Goal: Transaction & Acquisition: Download file/media

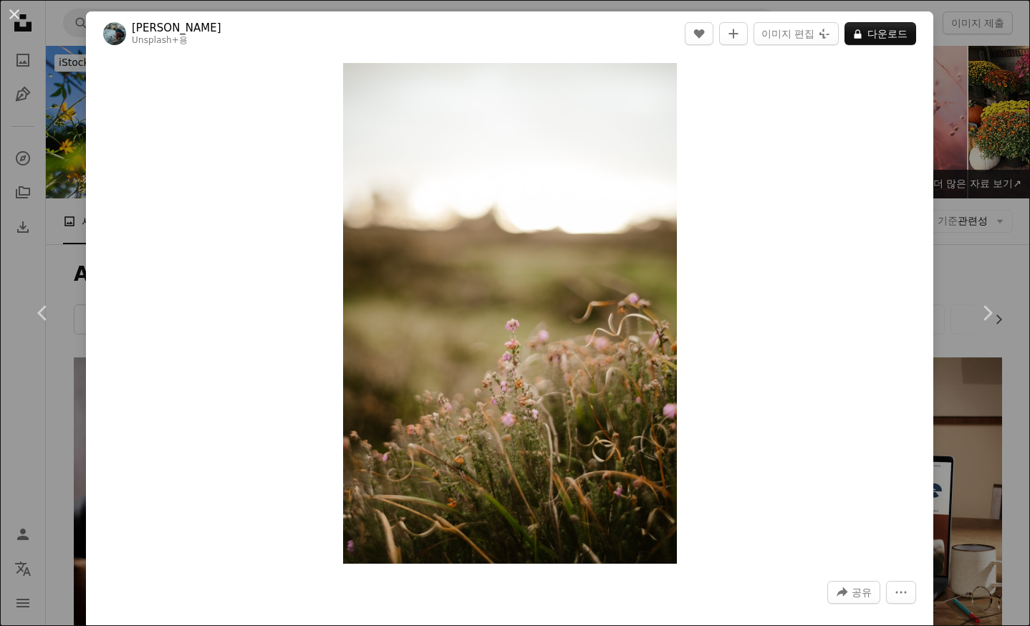
scroll to position [32470, 0]
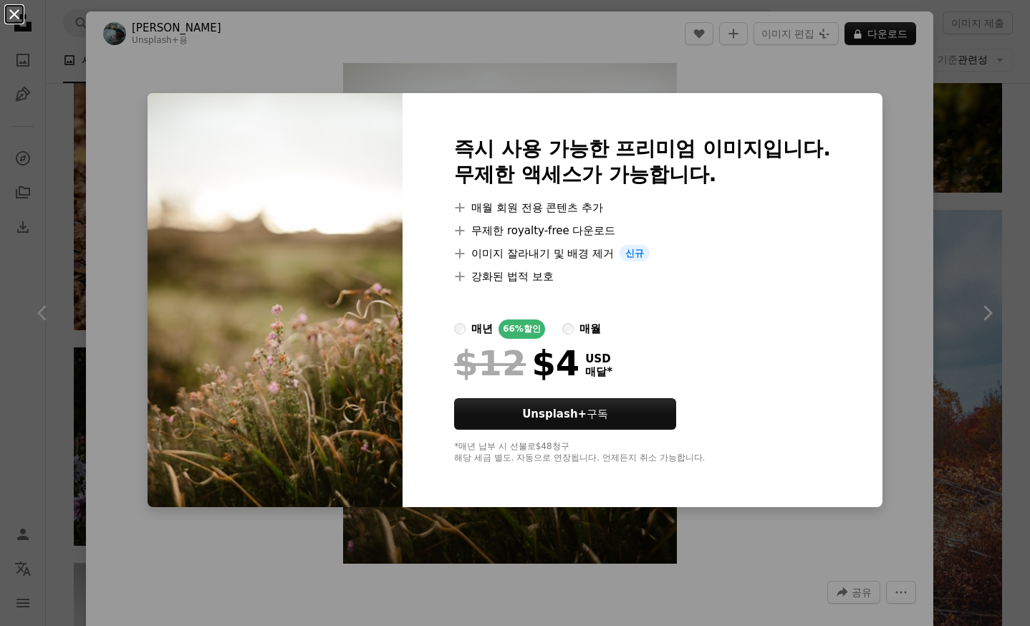
click at [21, 11] on button "An X shape" at bounding box center [14, 14] width 17 height 17
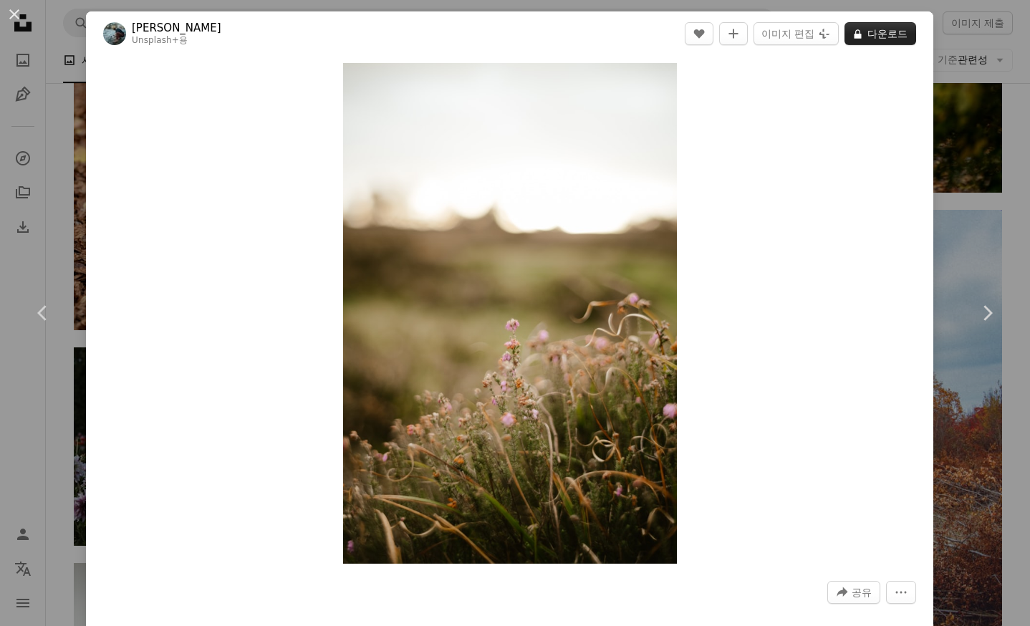
click at [863, 36] on button "A lock 다운로드" at bounding box center [880, 33] width 72 height 23
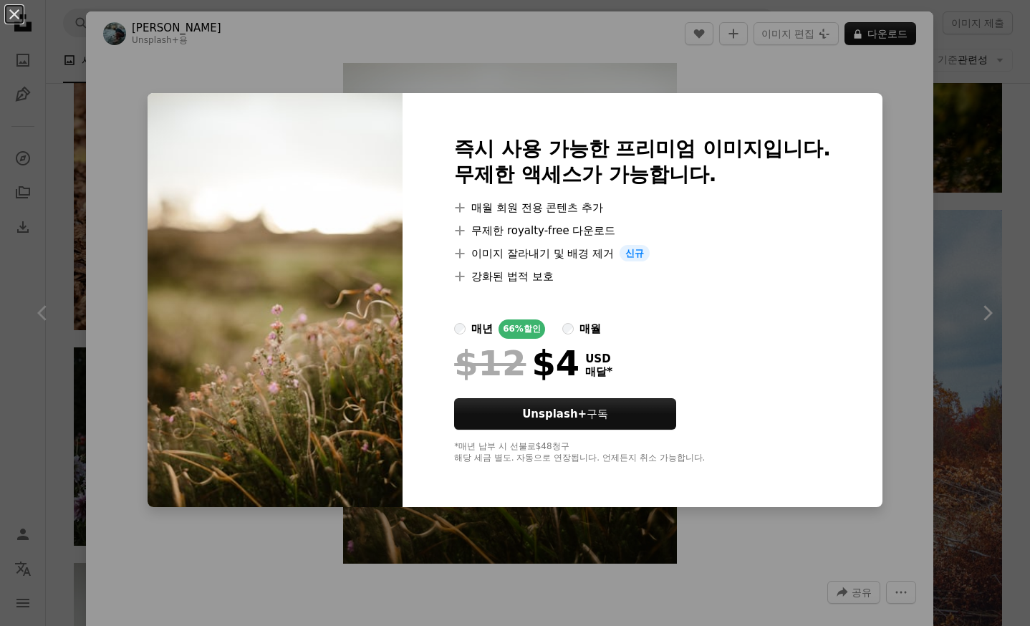
drag, startPoint x: 16, startPoint y: 21, endPoint x: 53, endPoint y: 40, distance: 41.6
click at [16, 21] on button "An X shape" at bounding box center [14, 14] width 17 height 17
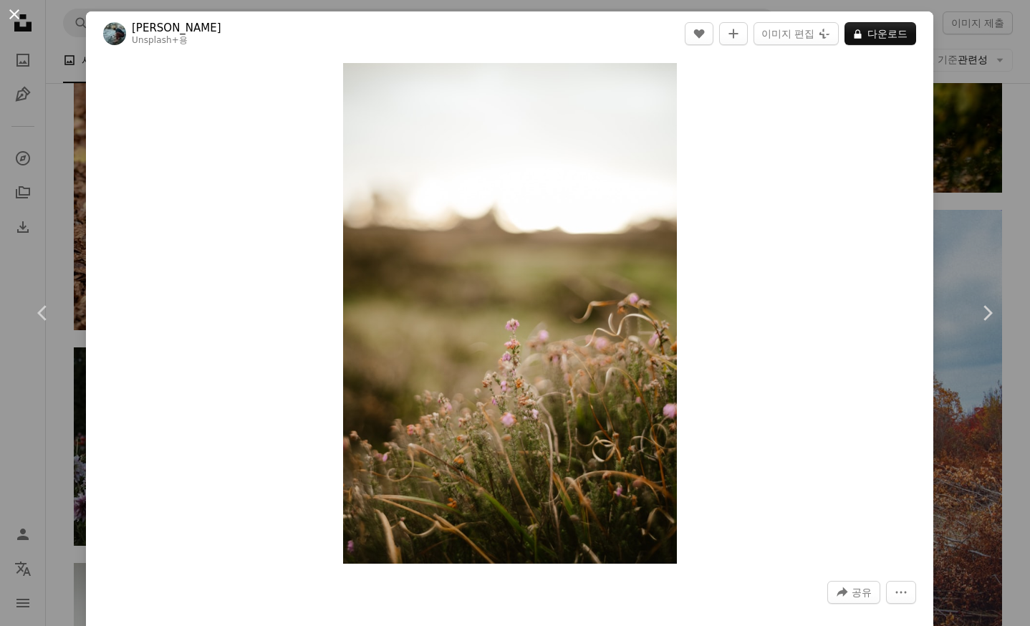
click at [23, 19] on button "An X shape" at bounding box center [14, 14] width 17 height 17
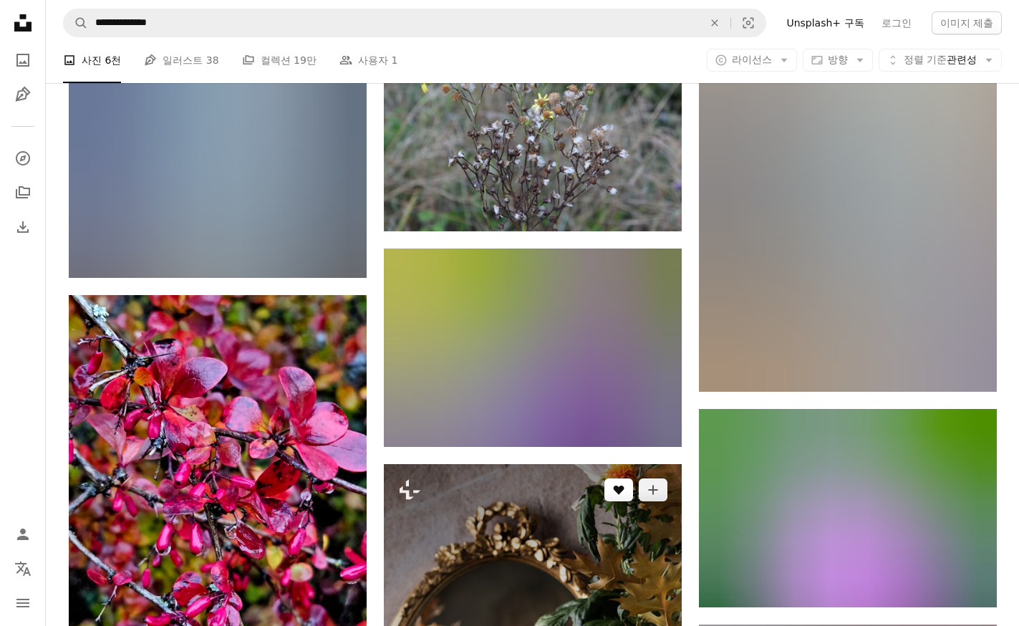
scroll to position [35692, 0]
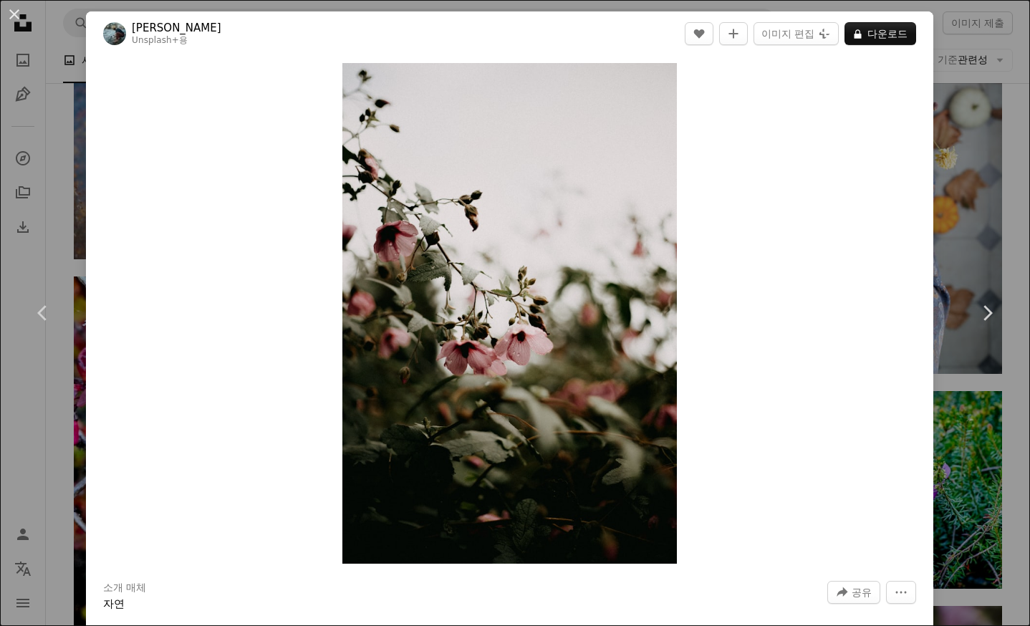
click at [866, 40] on button "A lock 다운로드" at bounding box center [880, 33] width 72 height 23
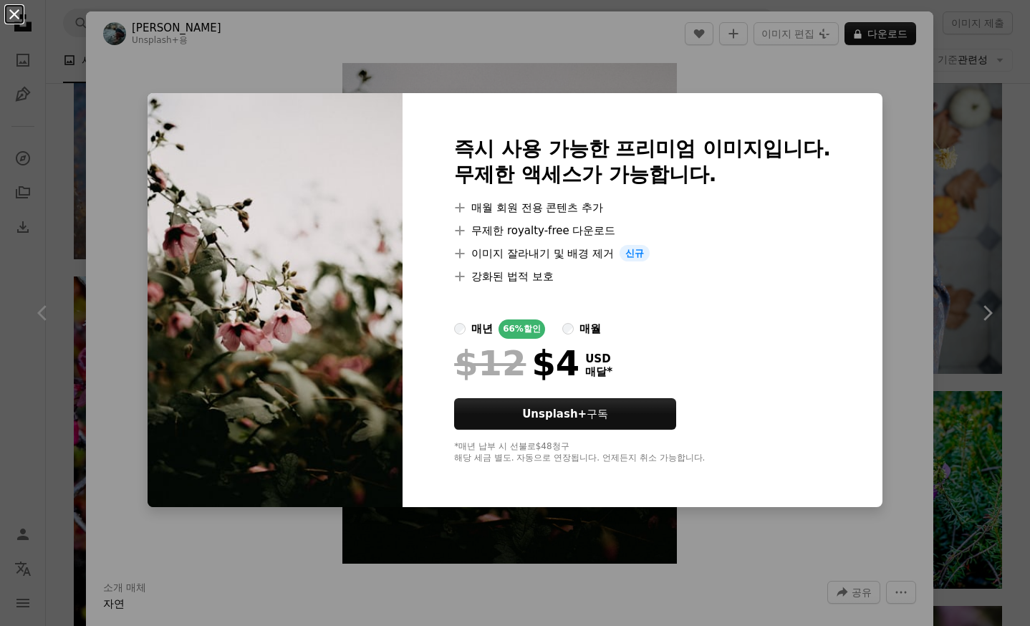
drag, startPoint x: 19, startPoint y: 14, endPoint x: 122, endPoint y: 99, distance: 132.8
click at [19, 15] on button "An X shape" at bounding box center [14, 14] width 17 height 17
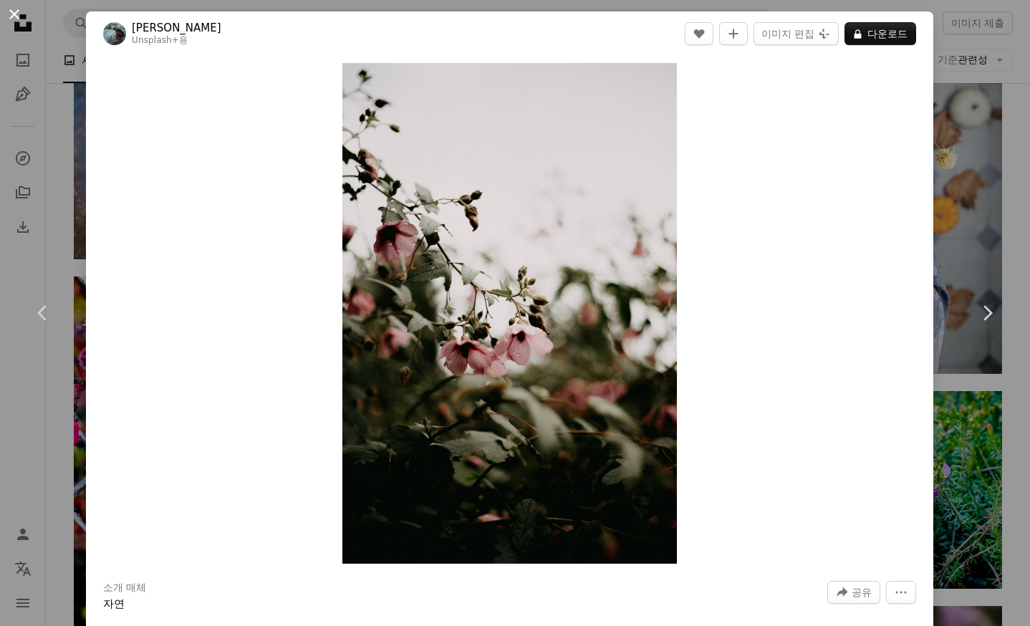
drag, startPoint x: 19, startPoint y: 9, endPoint x: 69, endPoint y: 53, distance: 67.0
click at [19, 9] on button "An X shape" at bounding box center [14, 14] width 17 height 17
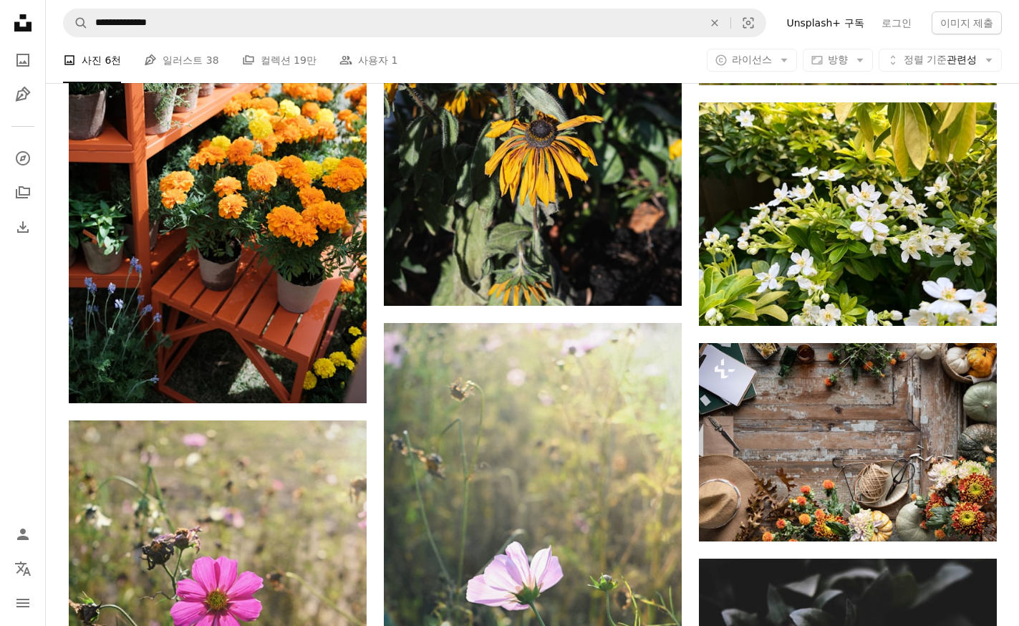
scroll to position [38342, 0]
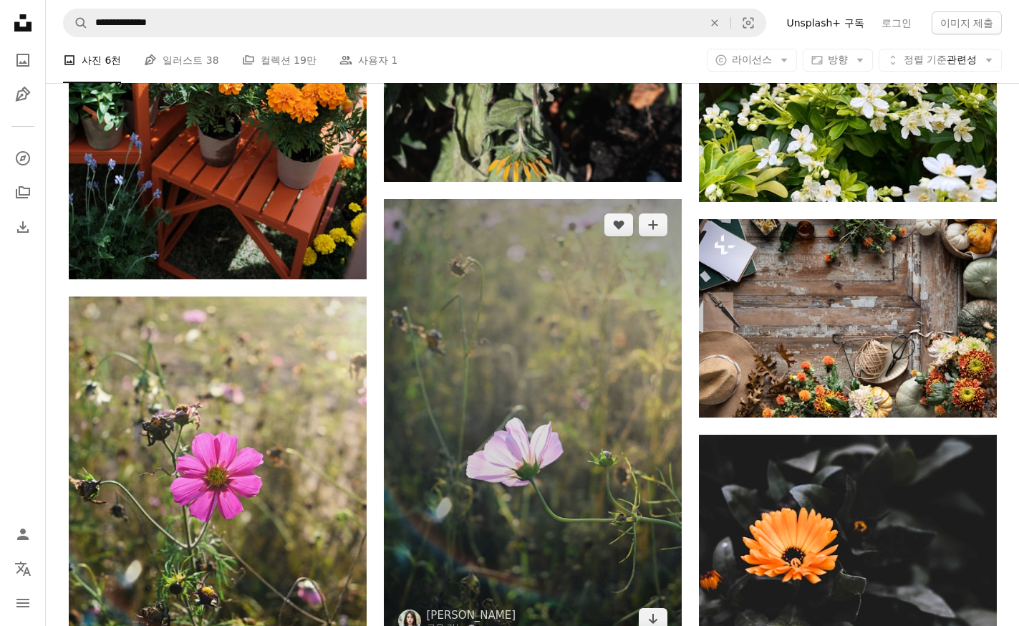
click at [605, 362] on img at bounding box center [533, 422] width 298 height 446
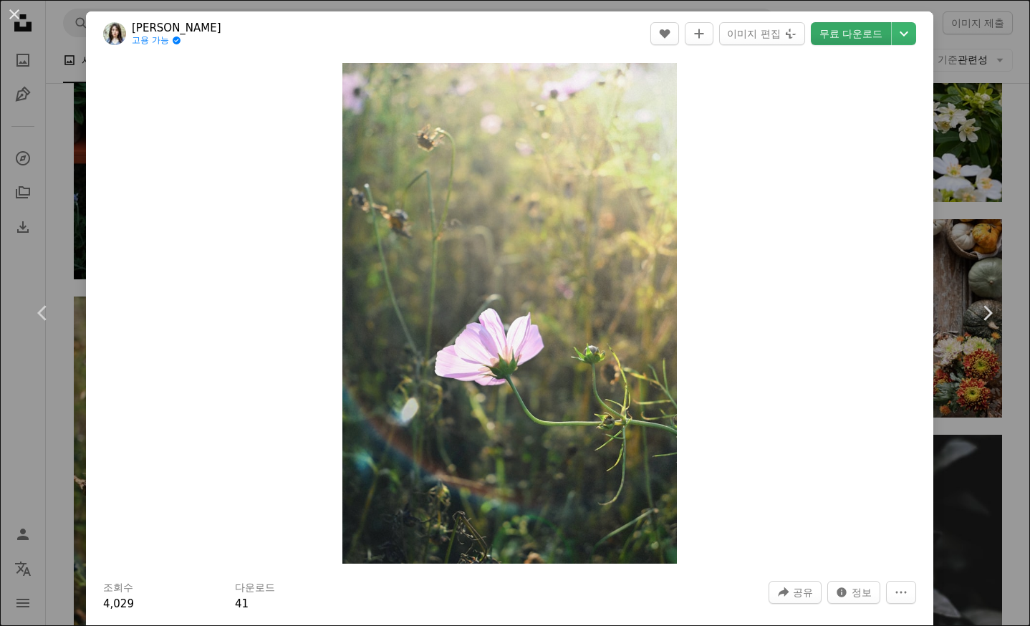
click at [828, 39] on link "무료 다운로드" at bounding box center [851, 33] width 80 height 23
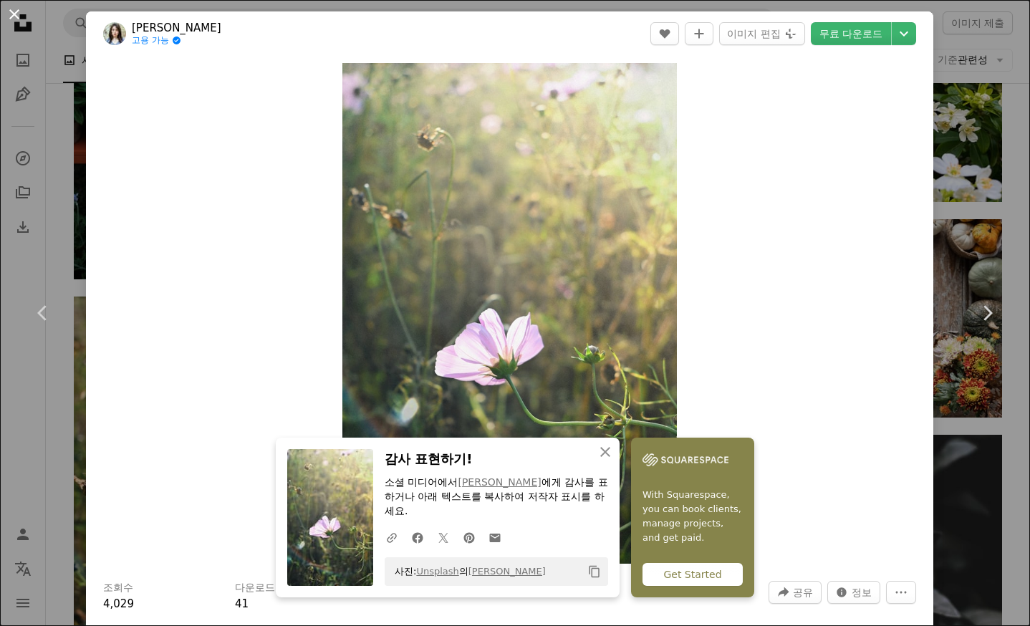
click at [18, 19] on button "An X shape" at bounding box center [14, 14] width 17 height 17
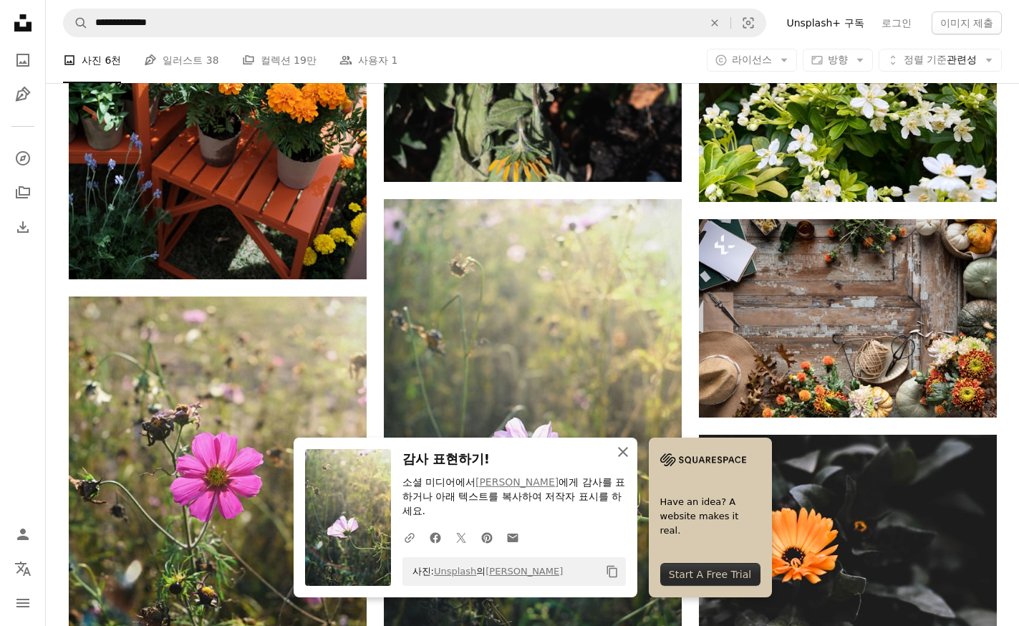
click at [632, 460] on icon "An X shape" at bounding box center [622, 451] width 17 height 17
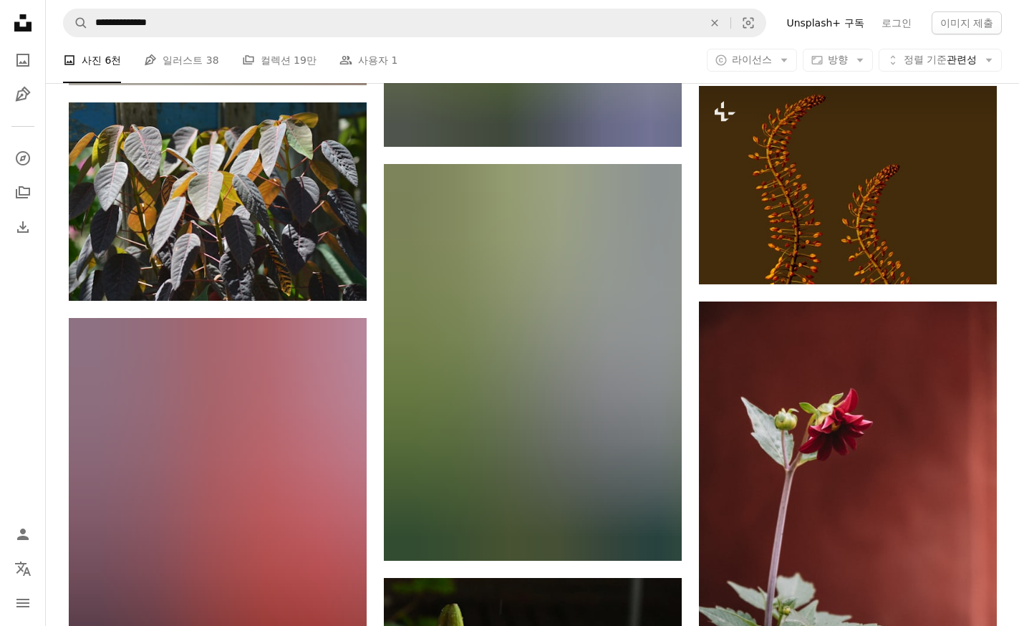
scroll to position [45359, 0]
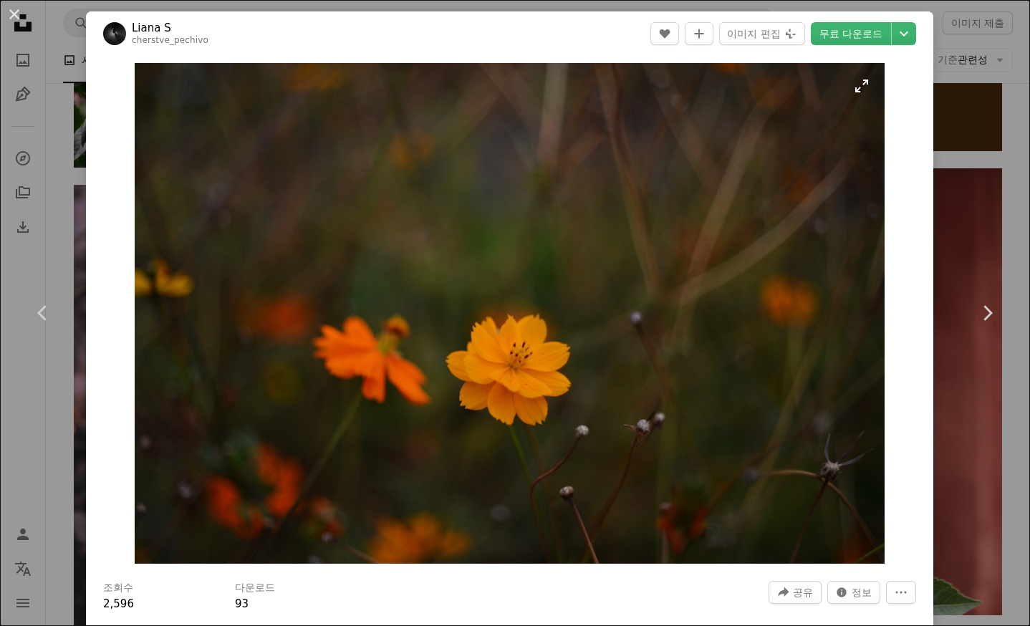
drag, startPoint x: 847, startPoint y: 37, endPoint x: 811, endPoint y: 91, distance: 64.9
click at [847, 37] on link "무료 다운로드" at bounding box center [851, 33] width 80 height 23
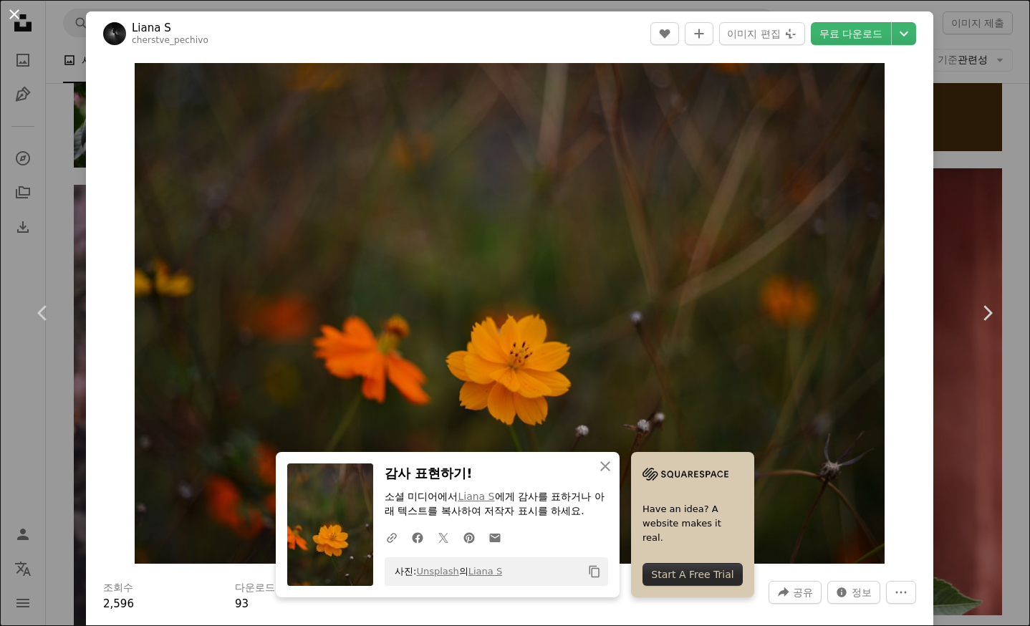
click at [12, 13] on button "An X shape" at bounding box center [14, 14] width 17 height 17
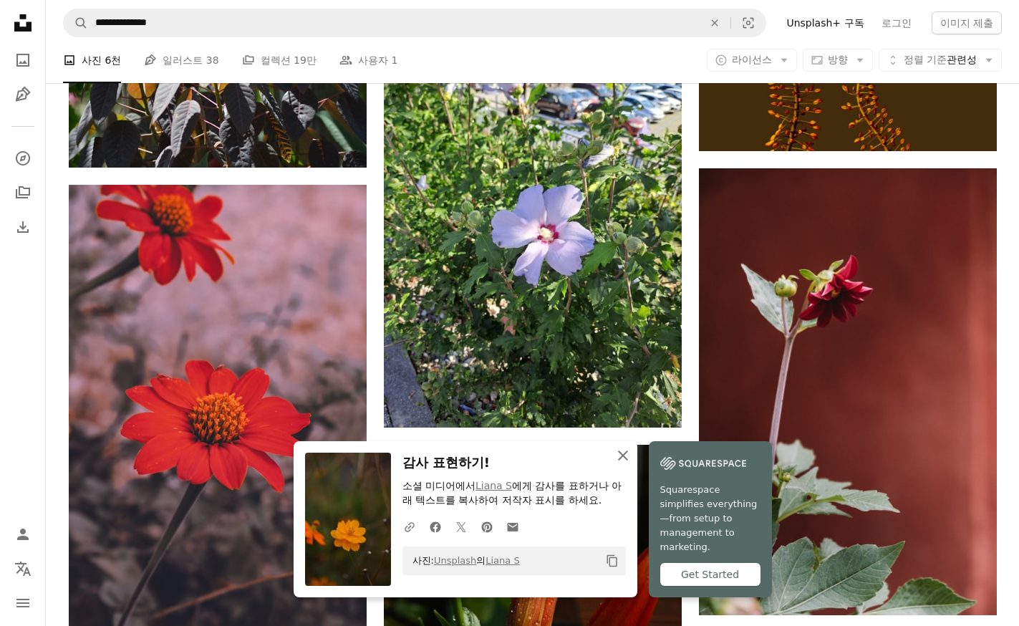
click at [628, 460] on icon "button" at bounding box center [623, 455] width 10 height 10
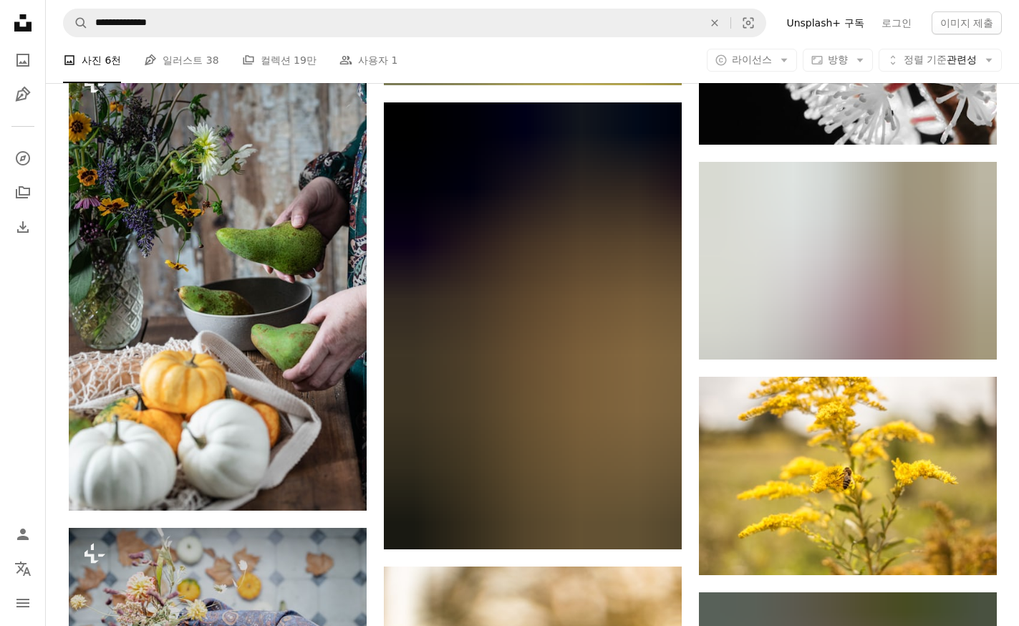
scroll to position [52305, 0]
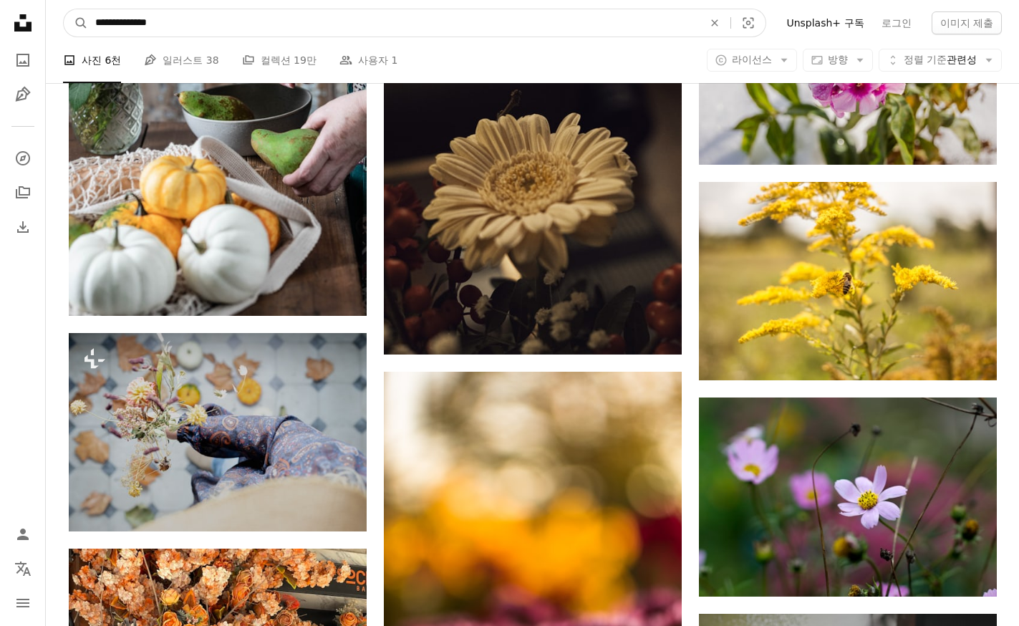
drag, startPoint x: 130, startPoint y: 23, endPoint x: -47, endPoint y: 45, distance: 178.3
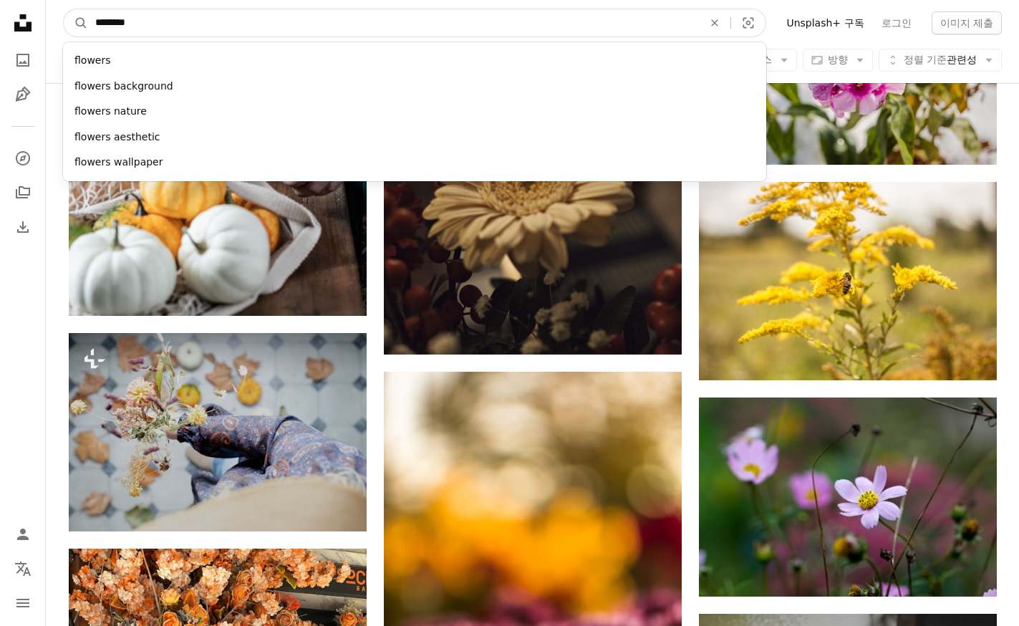
type input "*******"
click at [64, 9] on button "A magnifying glass" at bounding box center [76, 22] width 24 height 27
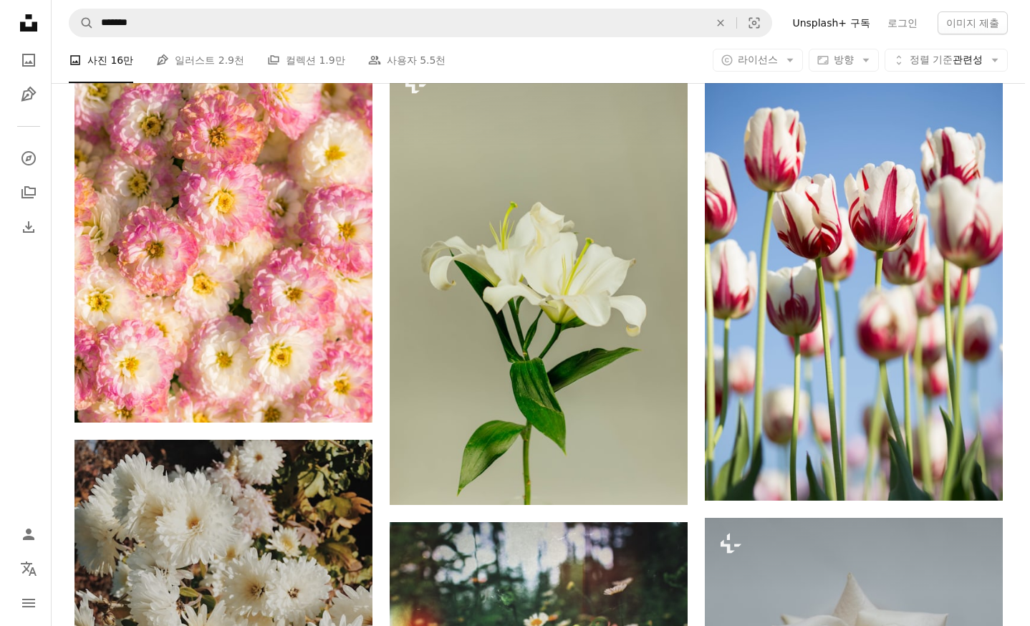
scroll to position [1719, 0]
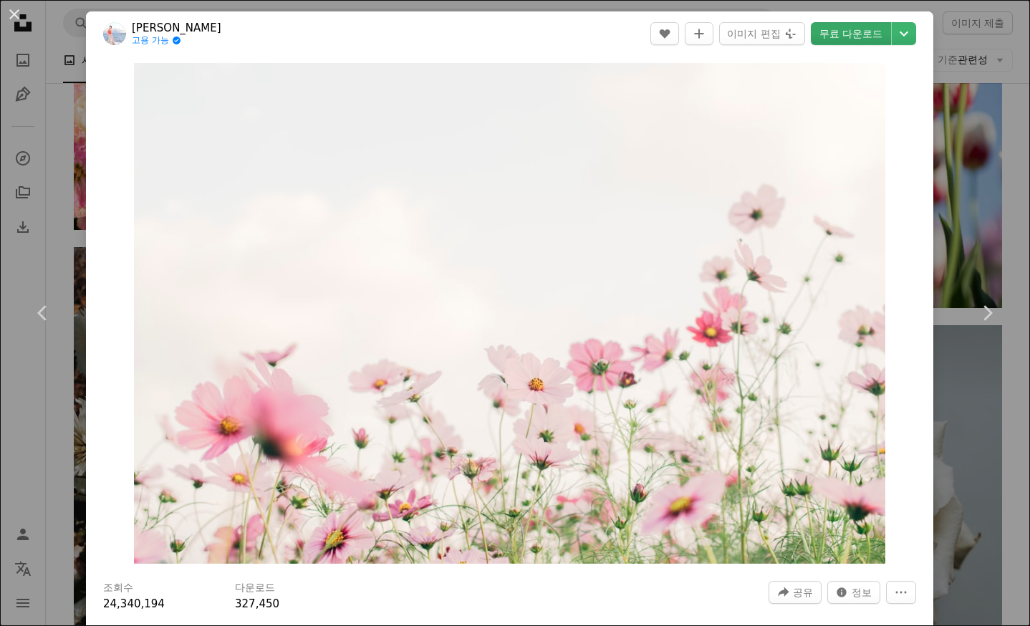
click at [846, 31] on link "무료 다운로드" at bounding box center [851, 33] width 80 height 23
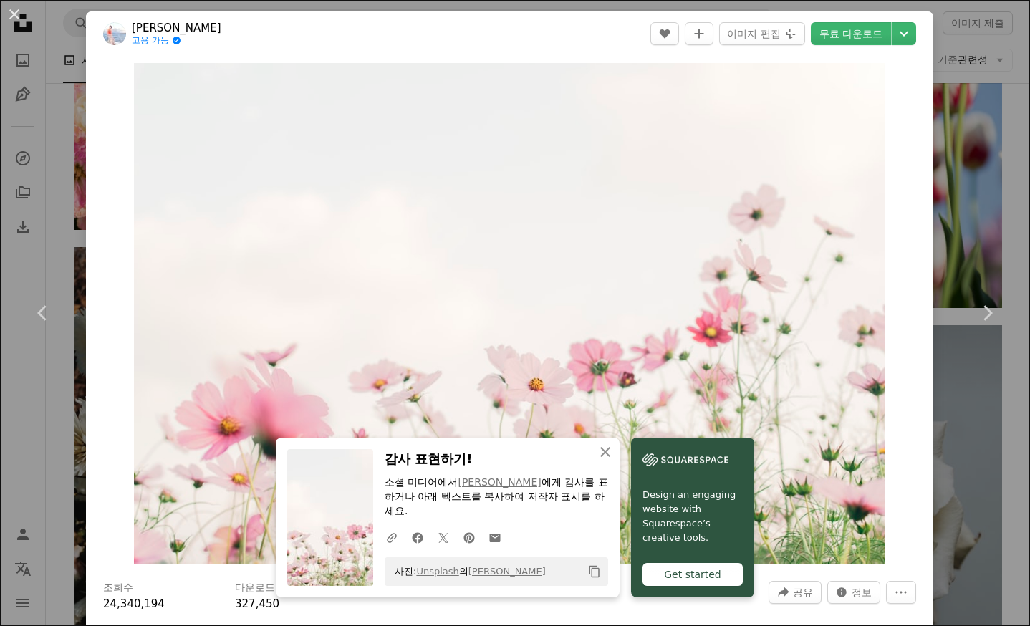
click at [158, 32] on link "[PERSON_NAME]" at bounding box center [177, 28] width 90 height 14
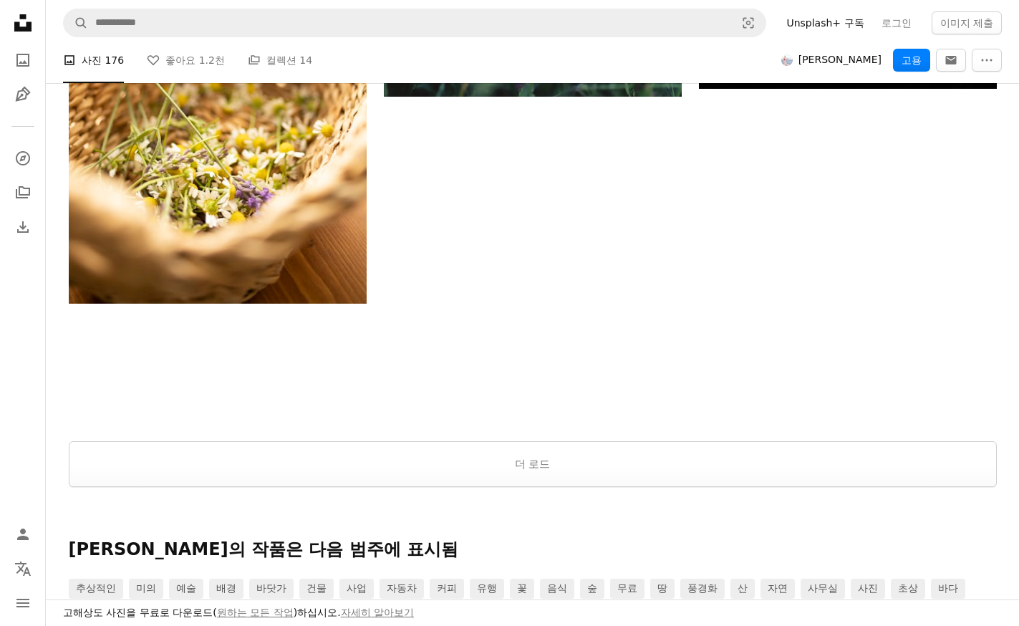
scroll to position [3222, 0]
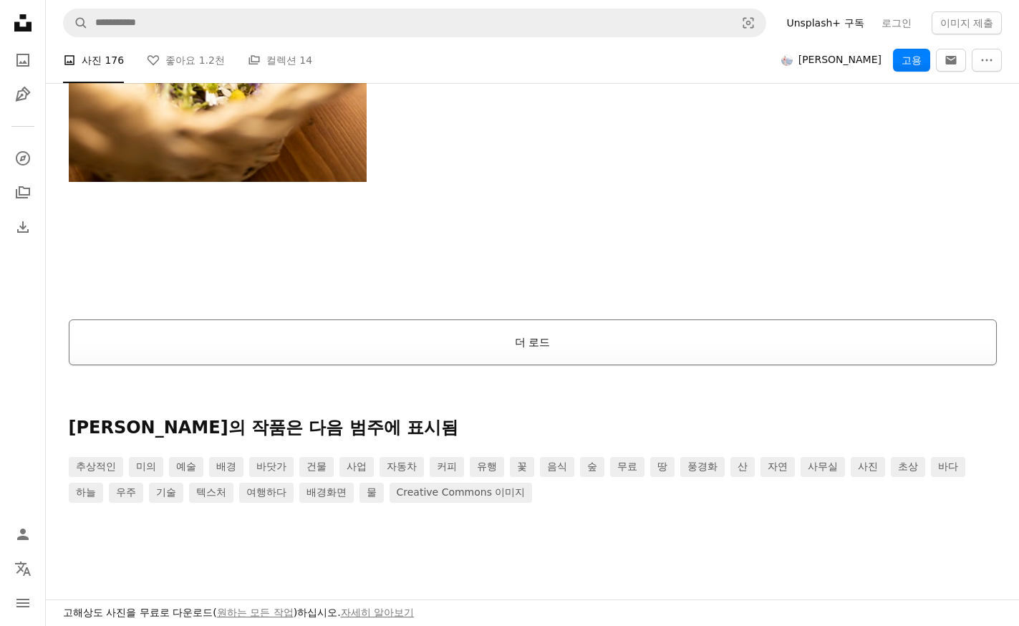
click at [525, 344] on button "더 로드" at bounding box center [533, 342] width 928 height 46
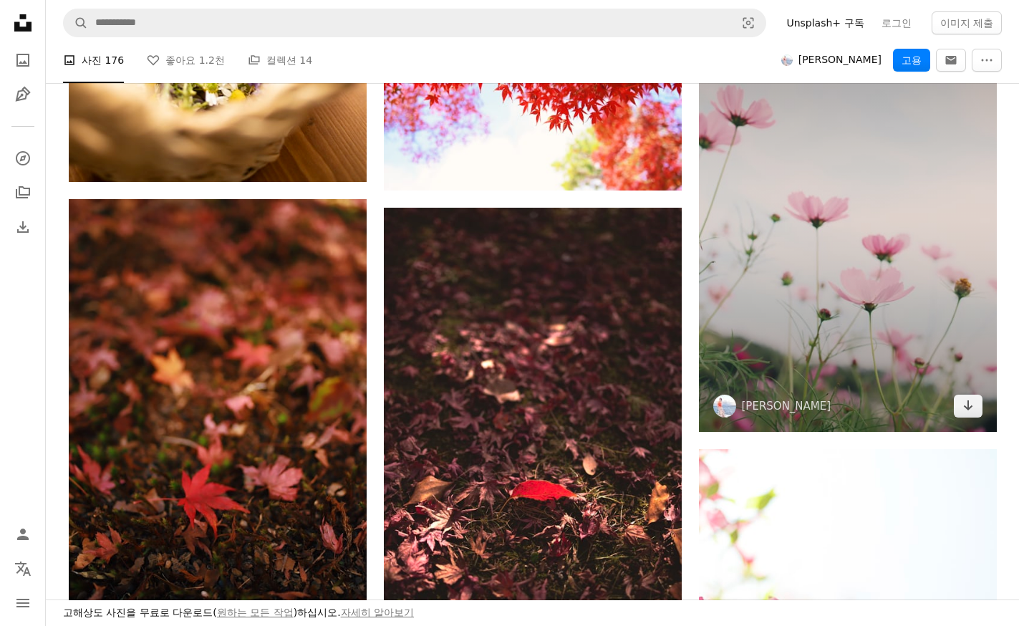
click at [868, 167] on img at bounding box center [848, 208] width 298 height 448
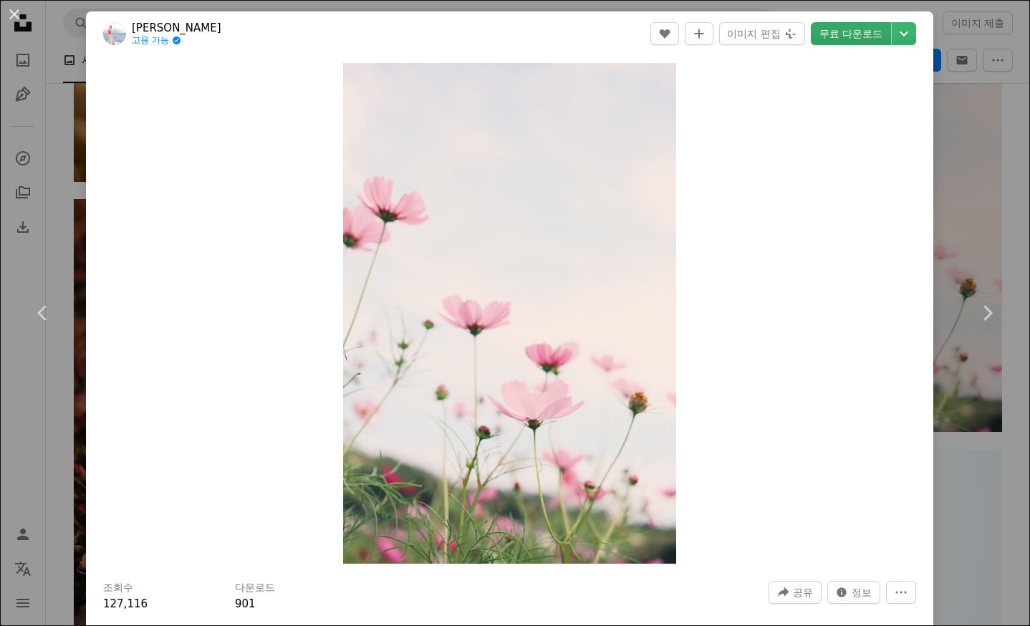
click at [836, 39] on link "무료 다운로드" at bounding box center [851, 33] width 80 height 23
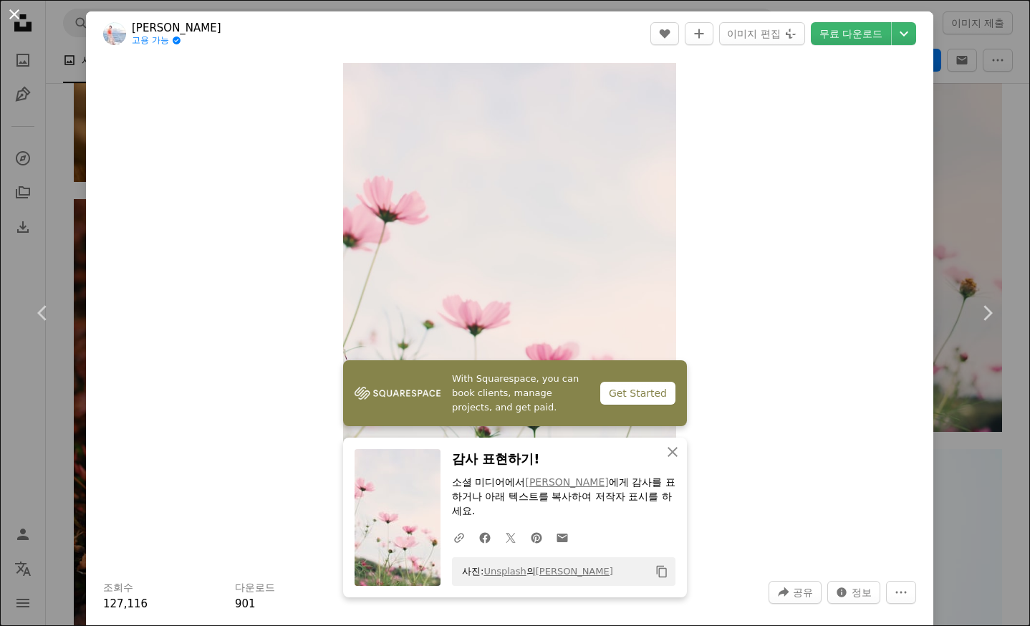
click at [17, 12] on button "An X shape" at bounding box center [14, 14] width 17 height 17
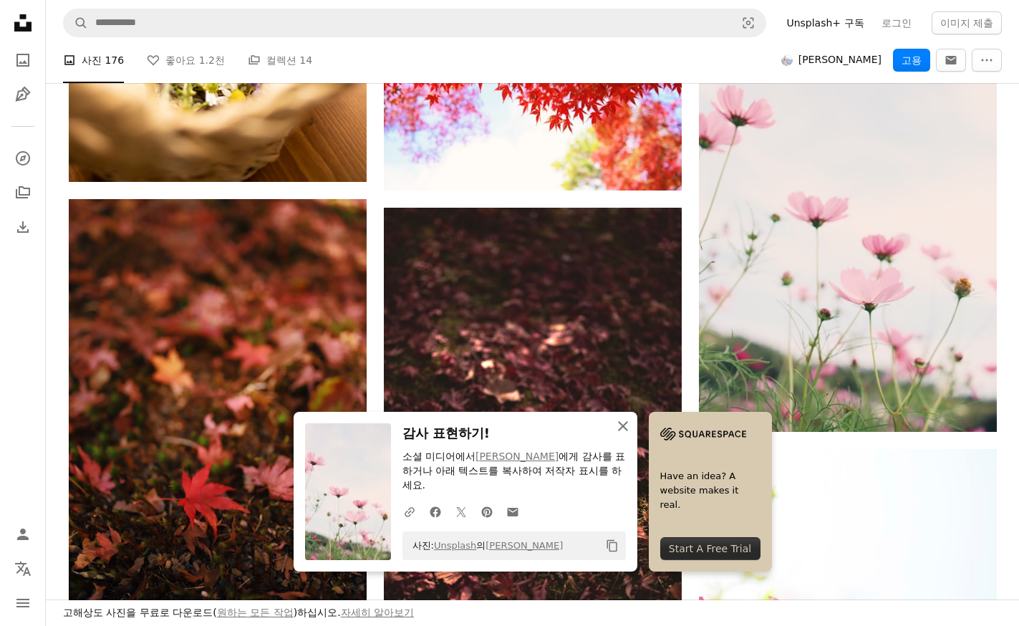
click at [632, 420] on icon "An X shape" at bounding box center [622, 425] width 17 height 17
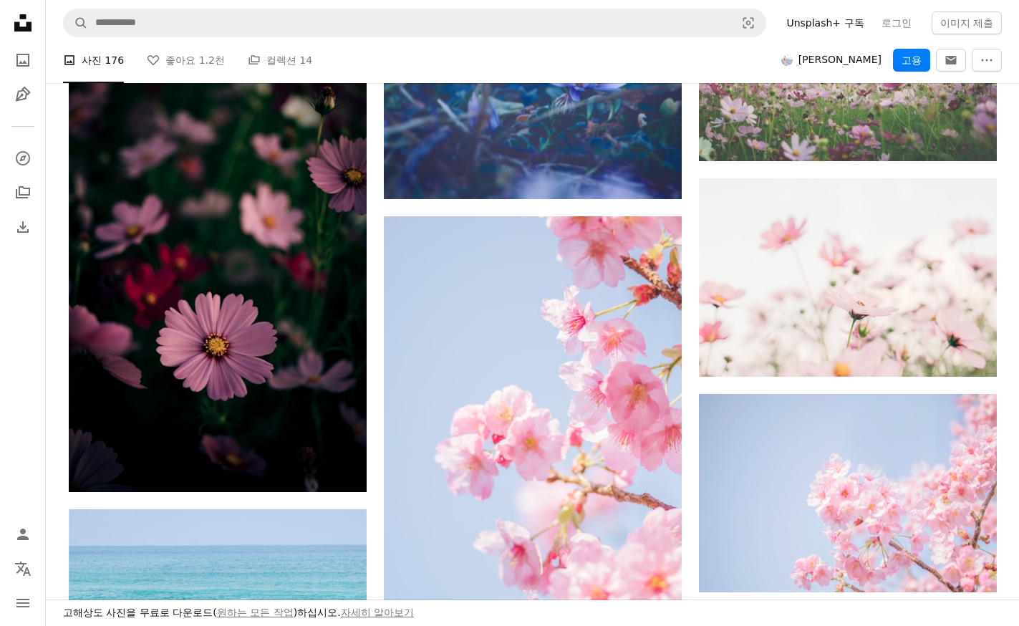
scroll to position [6230, 0]
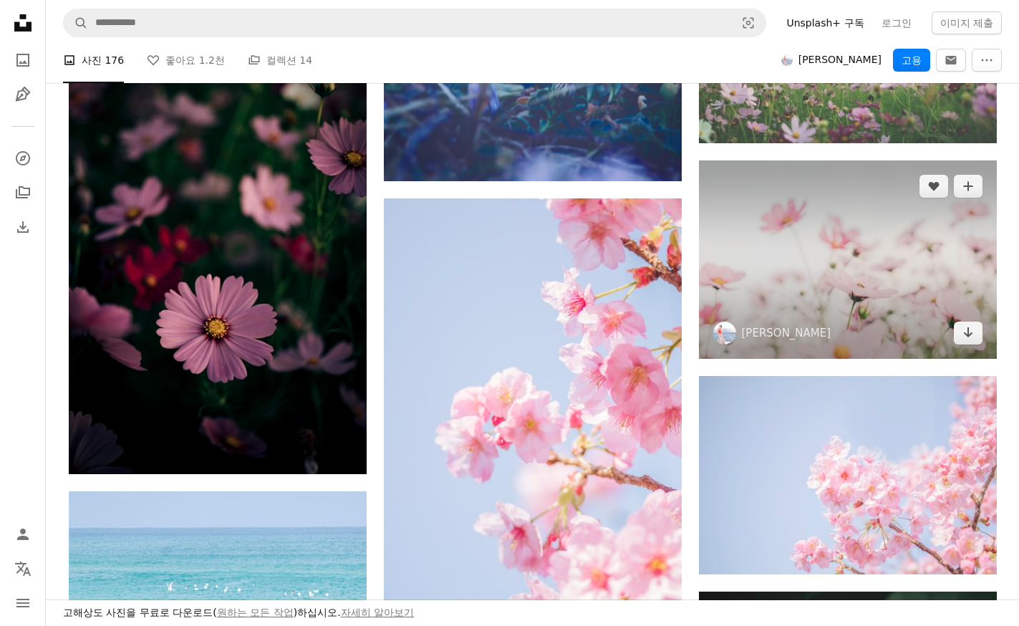
click at [844, 266] on img at bounding box center [848, 259] width 298 height 198
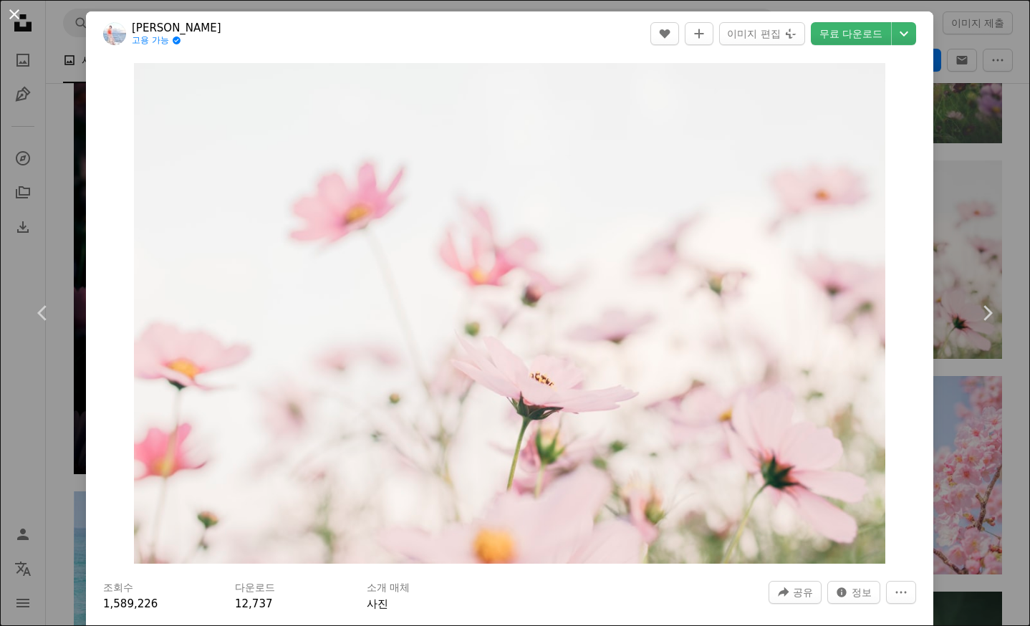
click at [11, 17] on button "An X shape" at bounding box center [14, 14] width 17 height 17
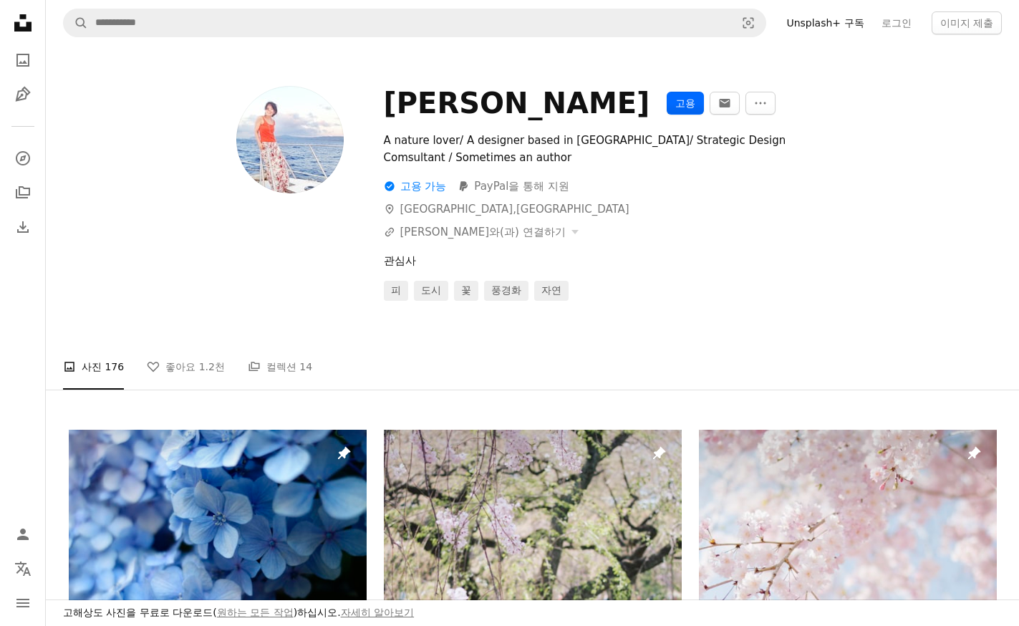
drag, startPoint x: 601, startPoint y: 103, endPoint x: 618, endPoint y: 110, distance: 18.4
click at [667, 103] on button "고용" at bounding box center [685, 103] width 37 height 23
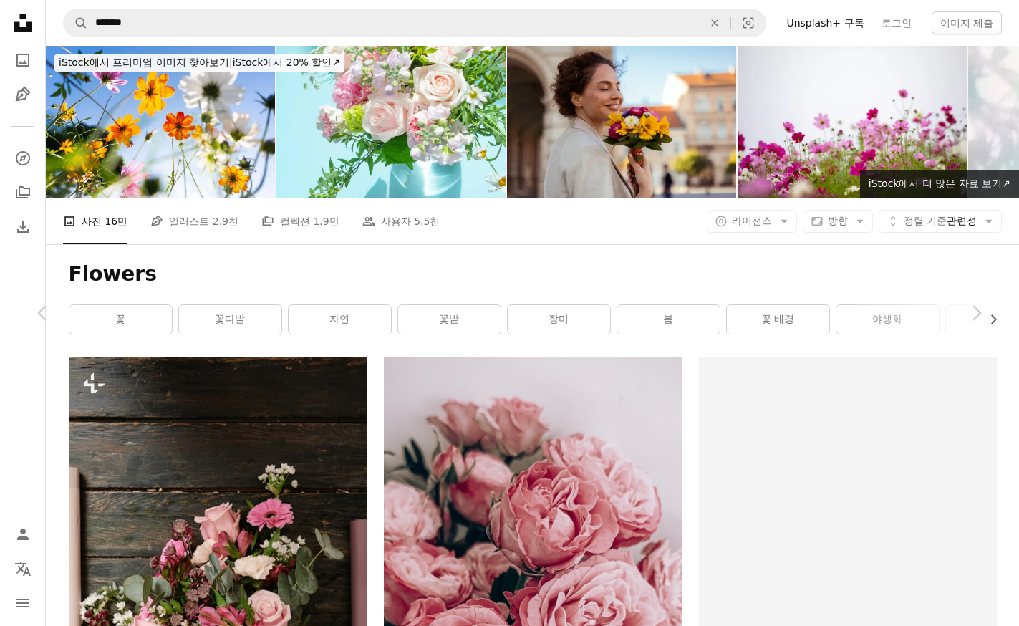
scroll to position [1719, 0]
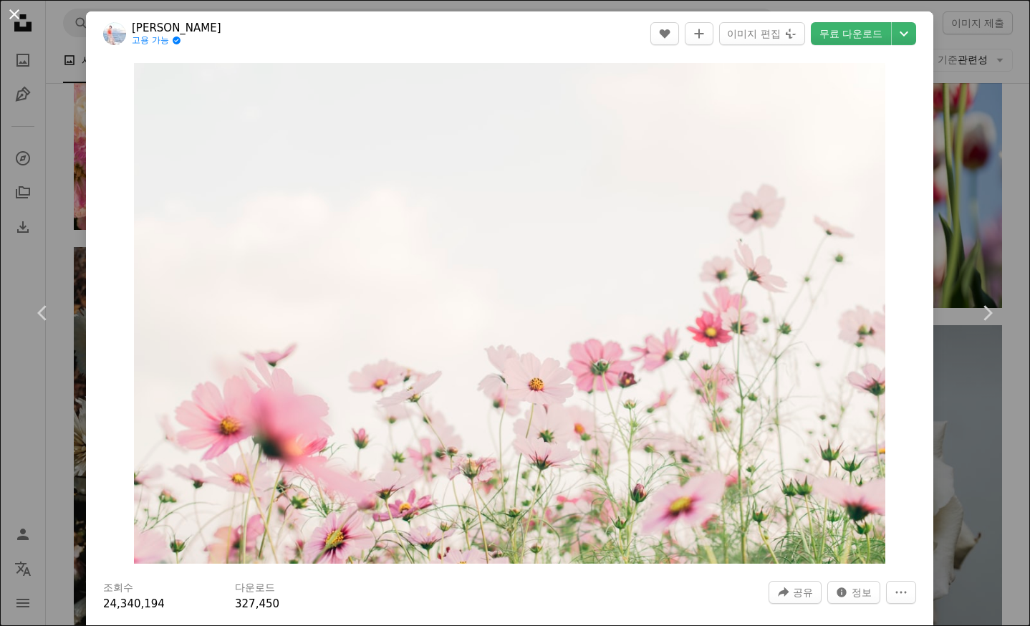
click at [14, 14] on button "An X shape" at bounding box center [14, 14] width 17 height 17
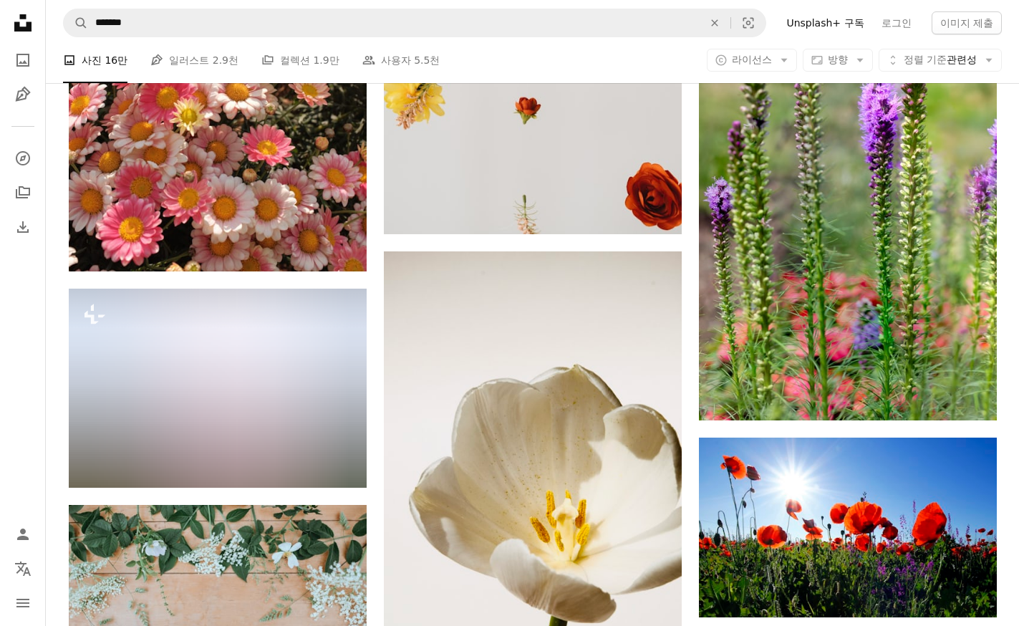
scroll to position [5315, 0]
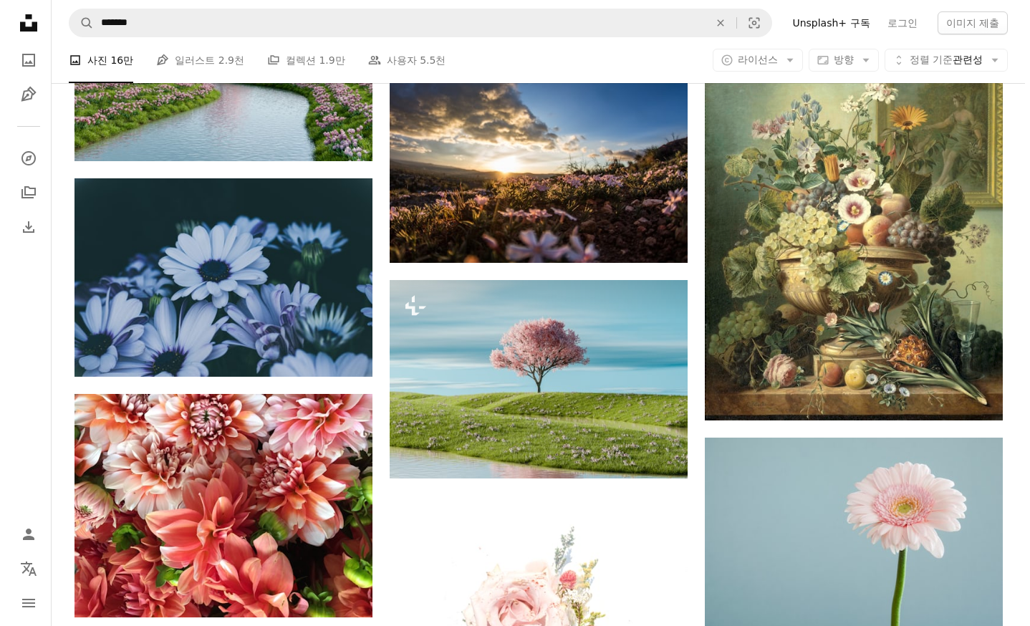
scroll to position [18061, 0]
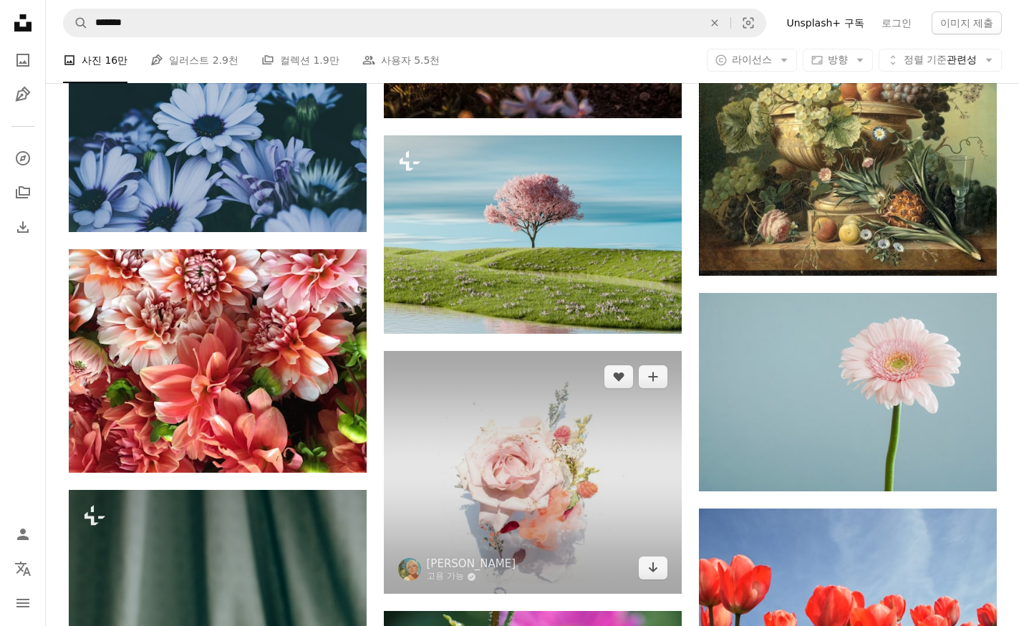
click at [564, 353] on img at bounding box center [533, 472] width 298 height 243
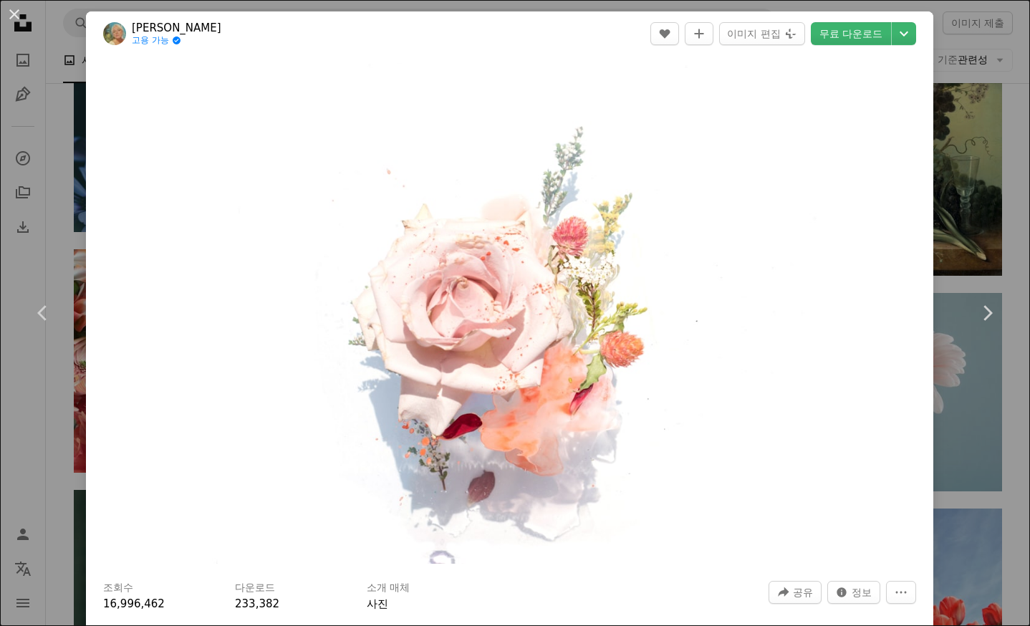
drag, startPoint x: 142, startPoint y: 29, endPoint x: 158, endPoint y: 44, distance: 21.3
click at [144, 29] on link "[PERSON_NAME]" at bounding box center [177, 28] width 90 height 14
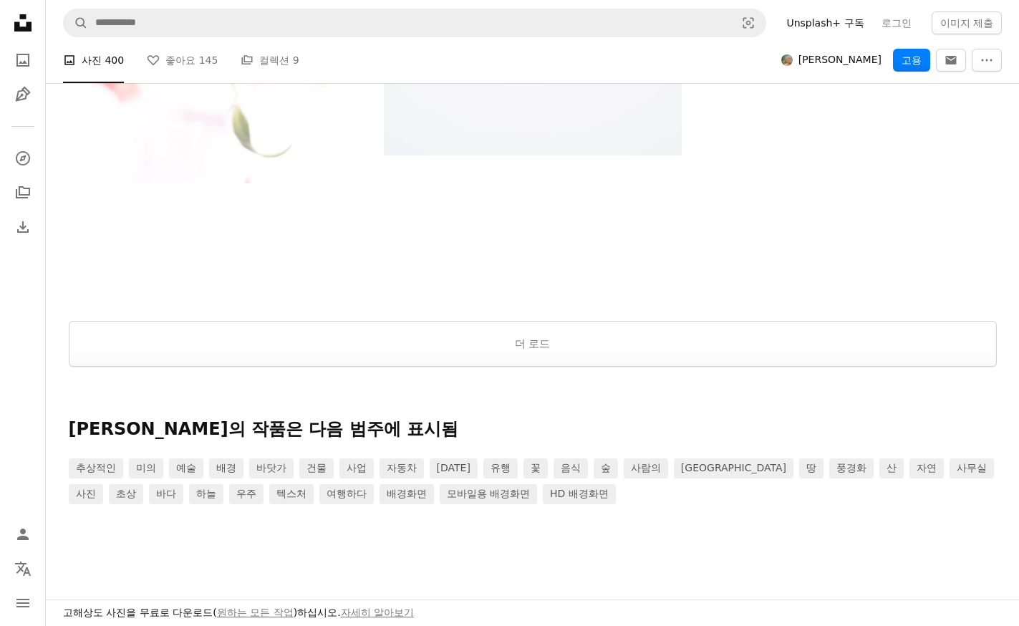
scroll to position [2644, 0]
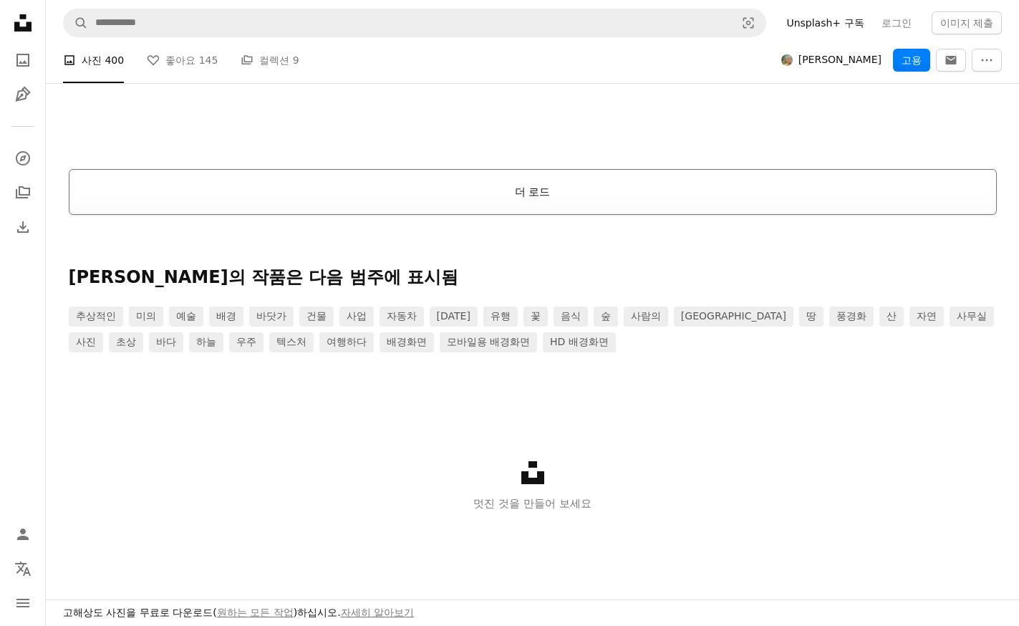
click at [536, 187] on button "더 로드" at bounding box center [533, 192] width 928 height 46
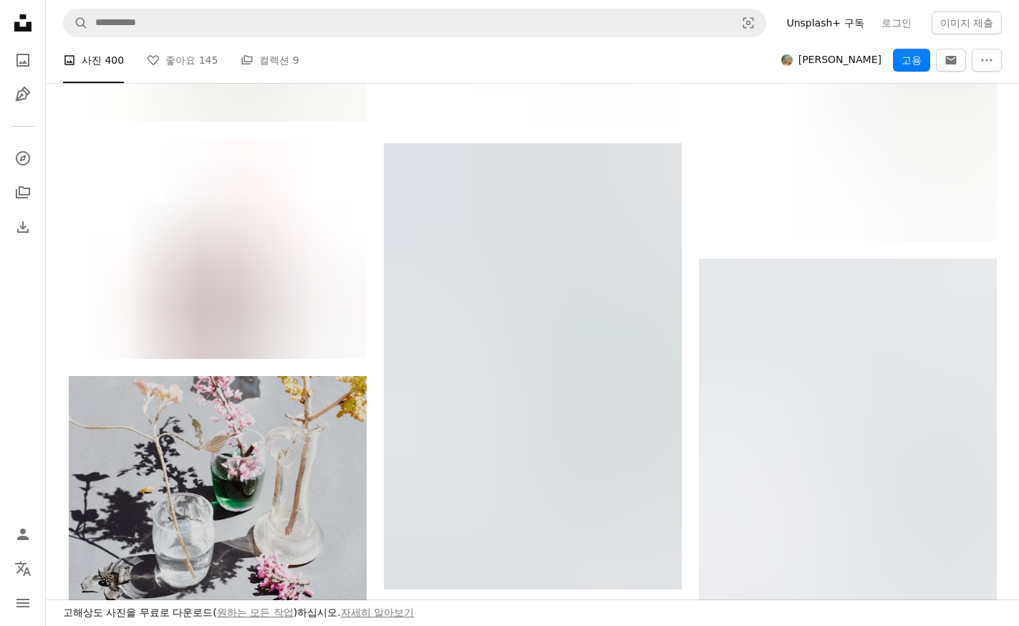
scroll to position [29425, 0]
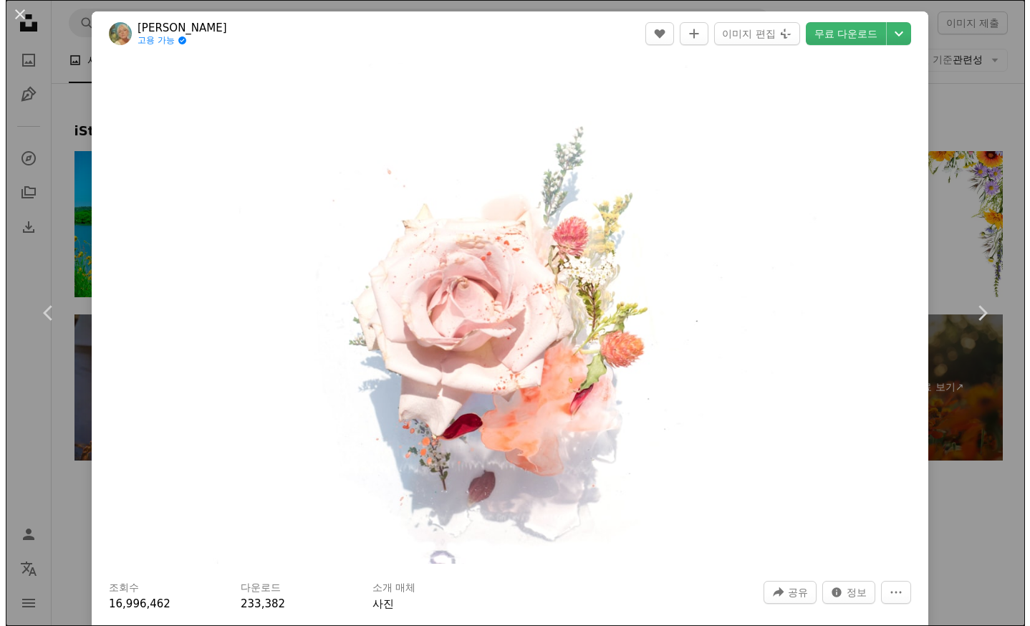
scroll to position [18061, 0]
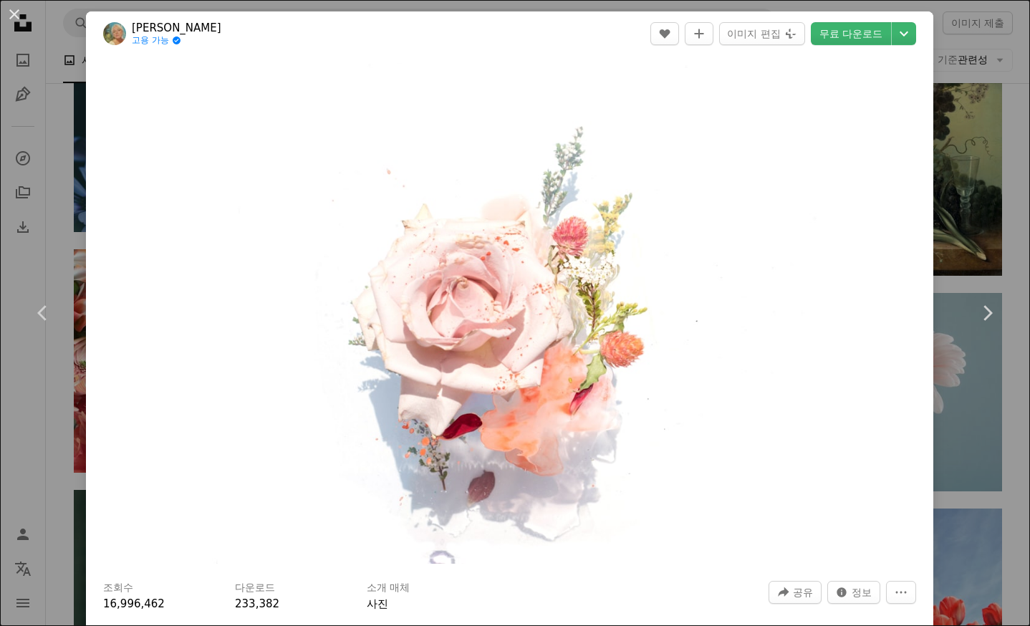
drag, startPoint x: 16, startPoint y: 15, endPoint x: 31, endPoint y: 22, distance: 16.0
click at [17, 15] on button "An X shape" at bounding box center [14, 14] width 17 height 17
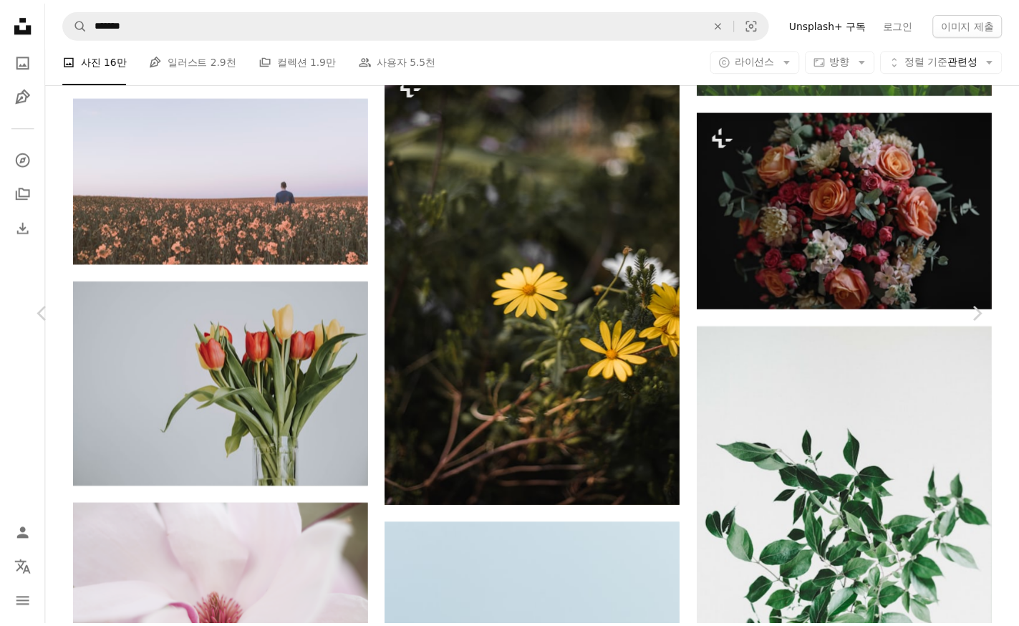
scroll to position [106460, 0]
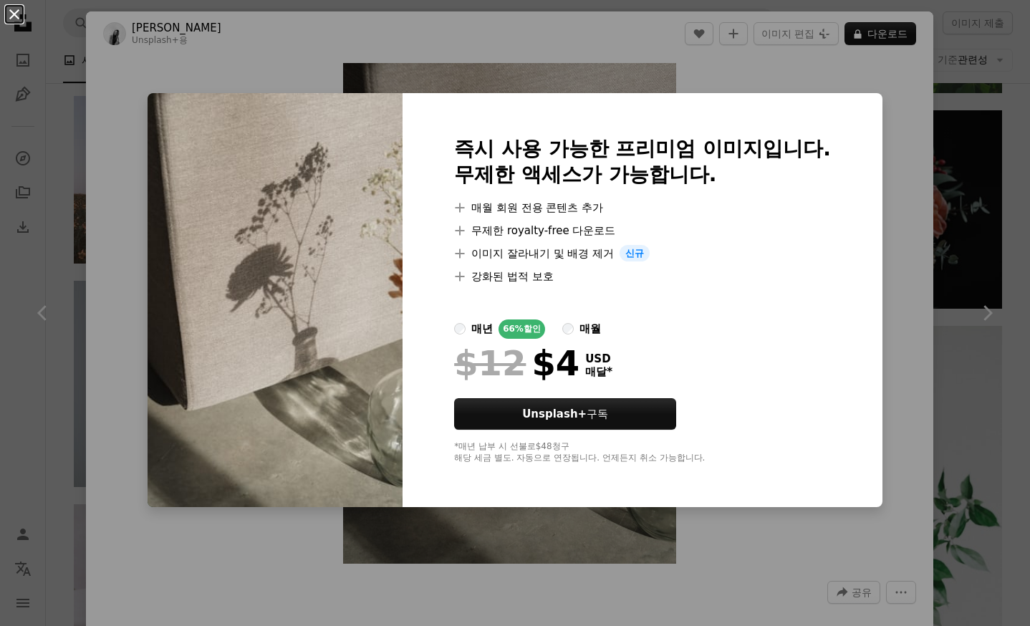
click at [14, 12] on button "An X shape" at bounding box center [14, 14] width 17 height 17
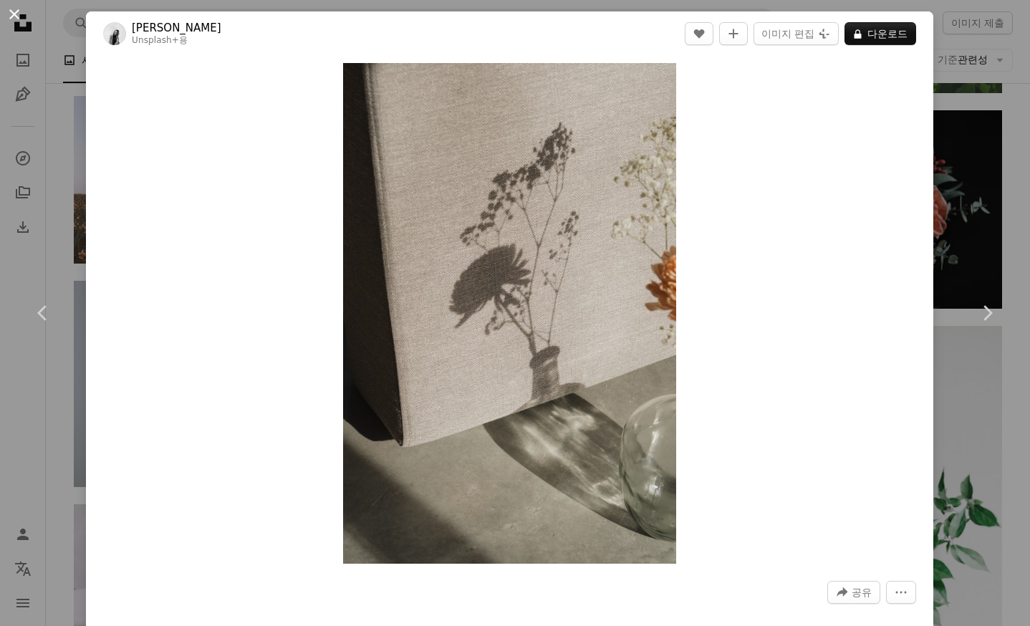
click at [18, 20] on button "An X shape" at bounding box center [14, 14] width 17 height 17
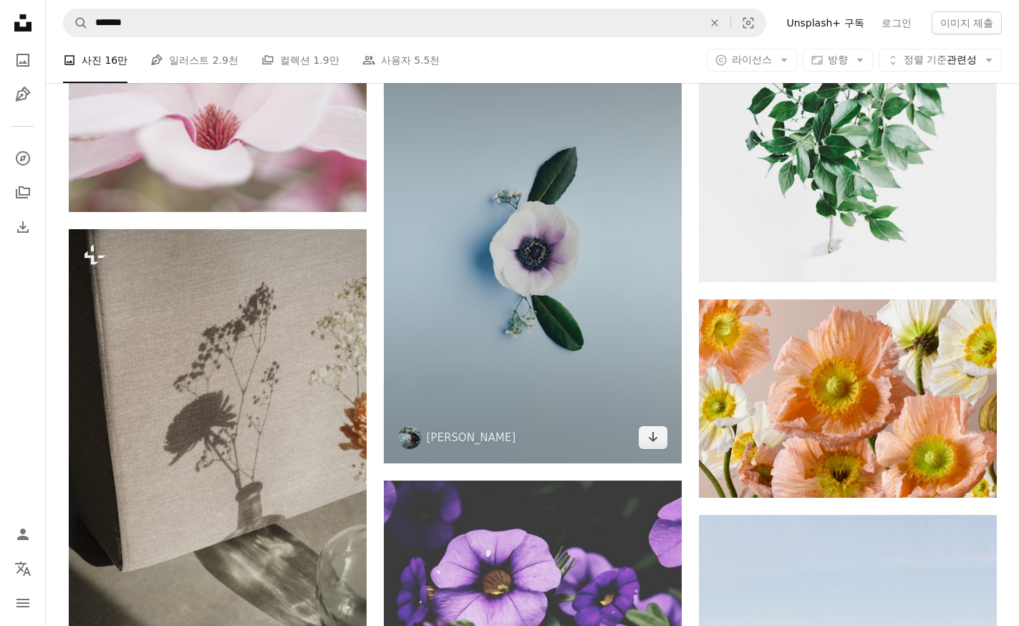
scroll to position [106961, 0]
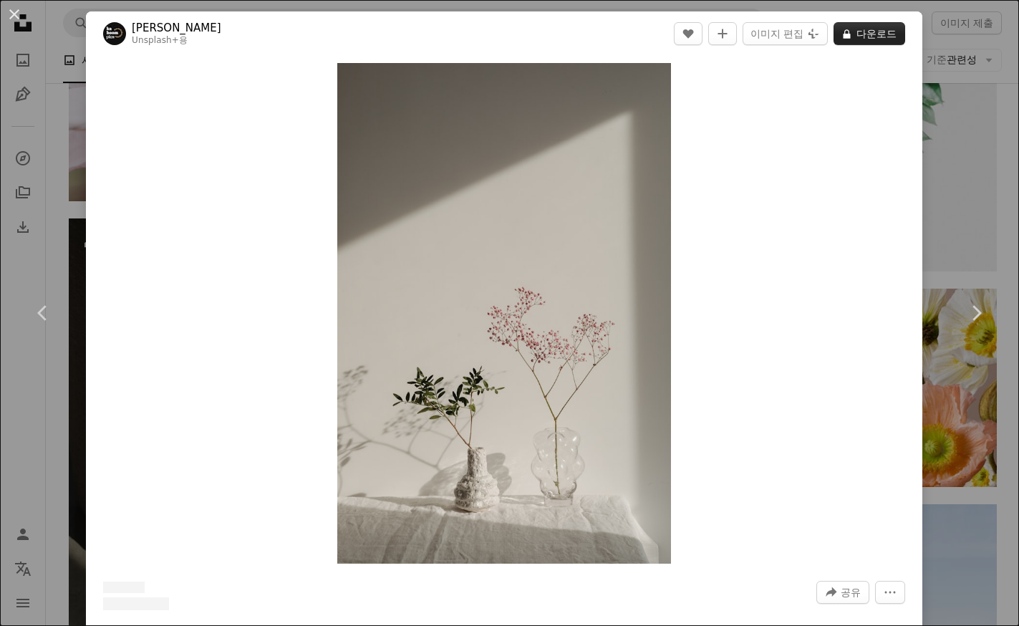
click at [858, 34] on button "A lock 다운로드" at bounding box center [870, 33] width 72 height 23
click at [866, 35] on button "A lock 다운로드" at bounding box center [870, 33] width 72 height 23
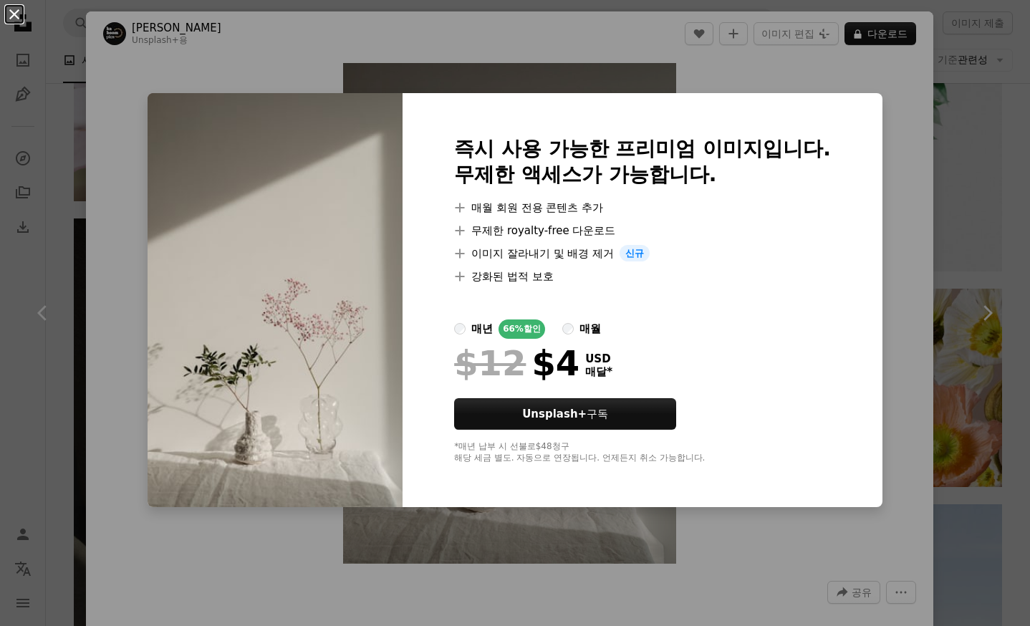
click at [9, 16] on button "An X shape" at bounding box center [14, 14] width 17 height 17
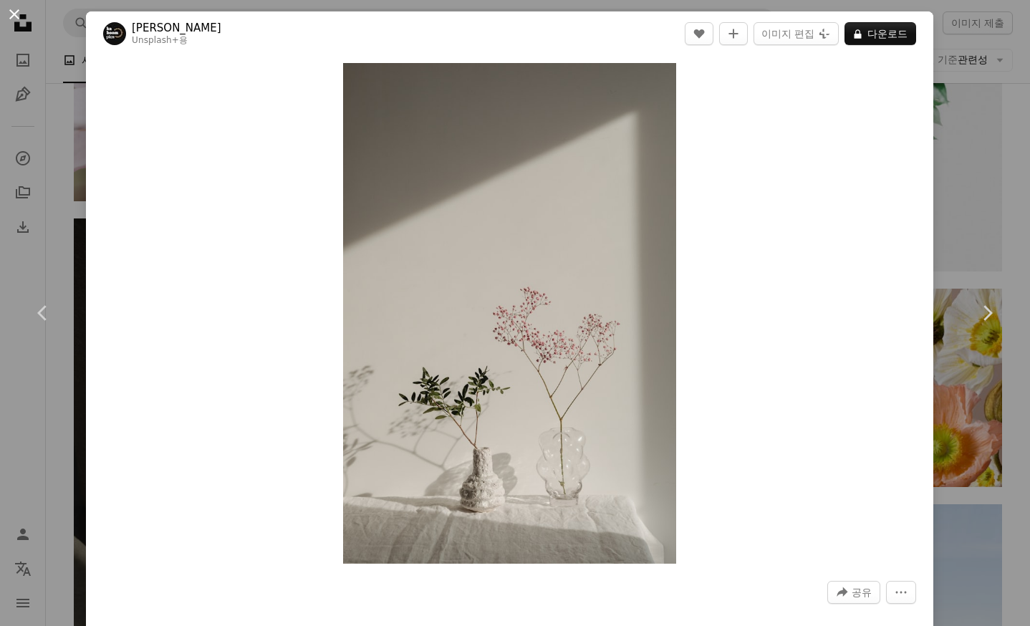
click at [15, 16] on button "An X shape" at bounding box center [14, 14] width 17 height 17
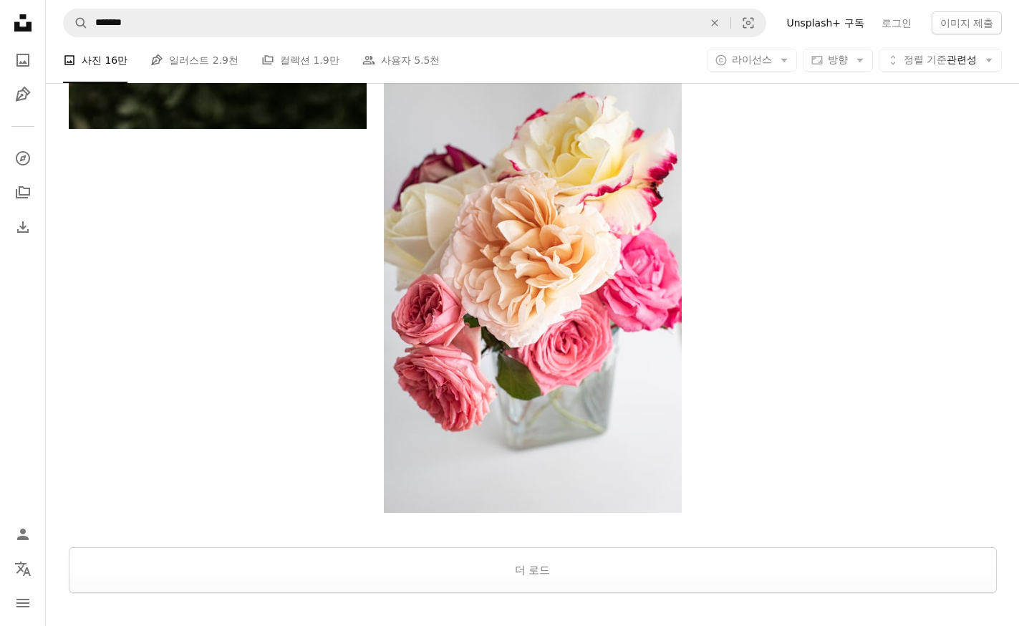
scroll to position [110604, 0]
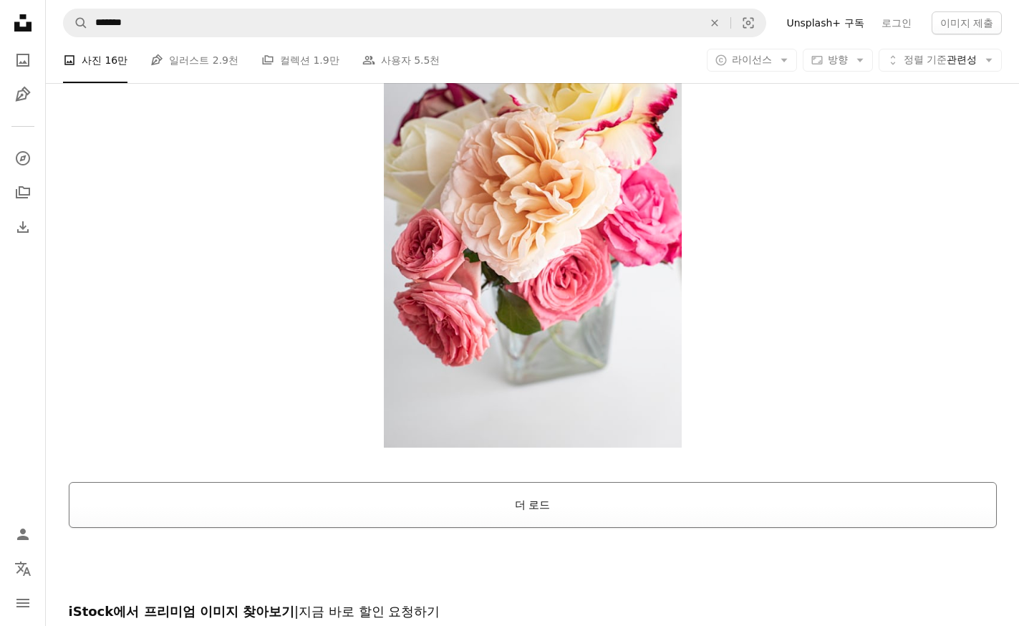
click at [533, 482] on button "더 로드" at bounding box center [533, 505] width 928 height 46
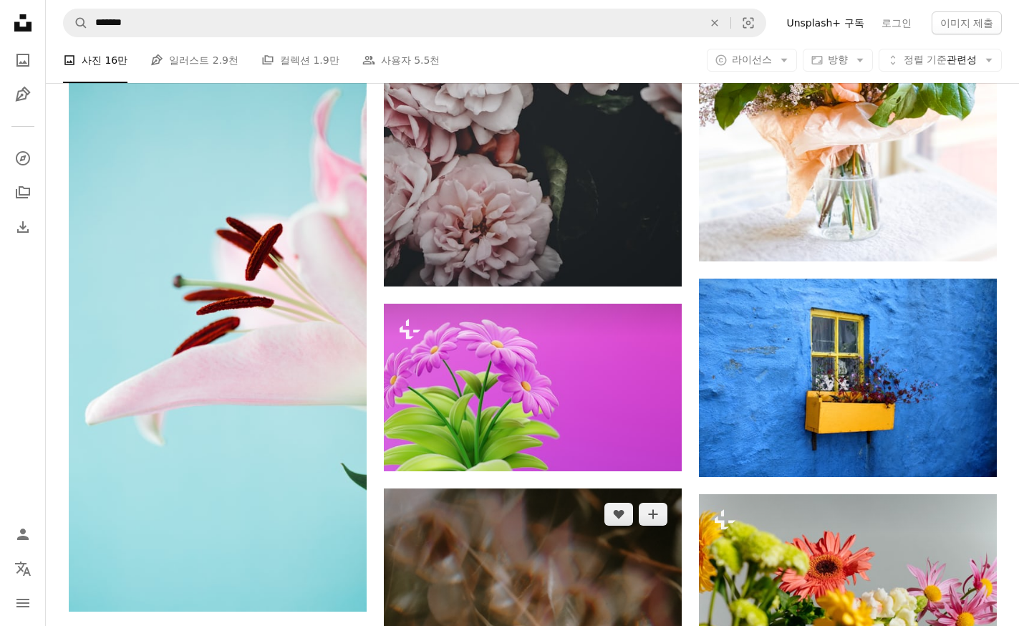
scroll to position [113182, 0]
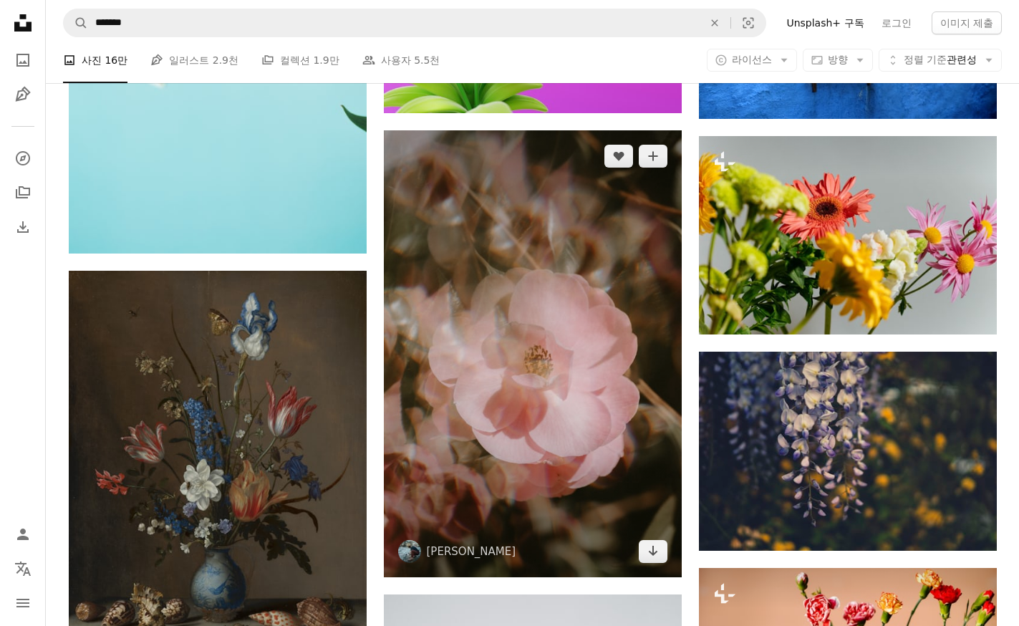
click at [511, 390] on img at bounding box center [533, 353] width 298 height 447
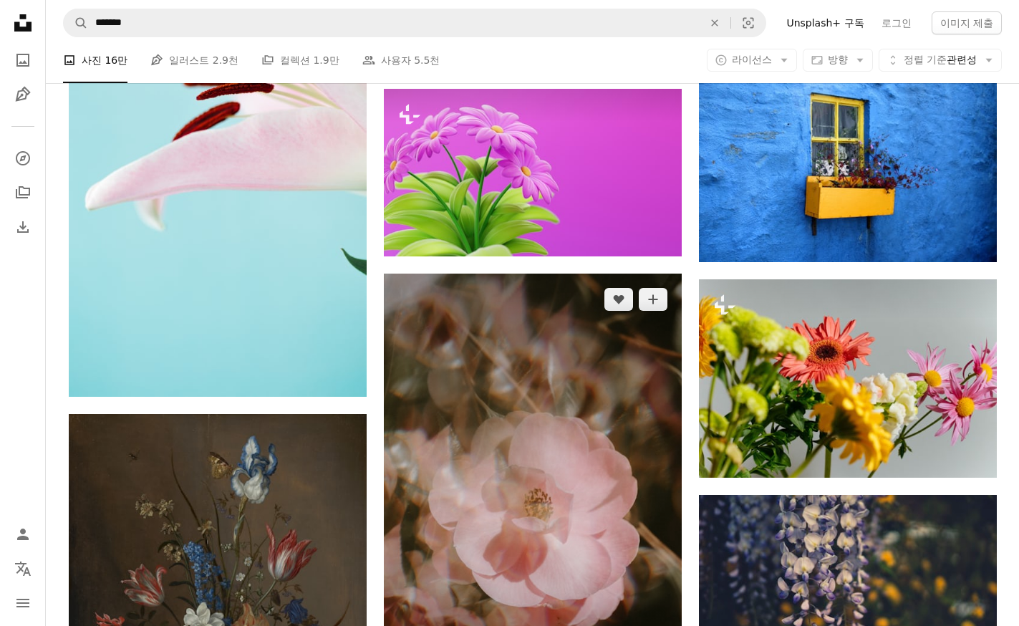
click at [532, 354] on img at bounding box center [533, 497] width 298 height 447
click at [550, 362] on img at bounding box center [533, 497] width 298 height 447
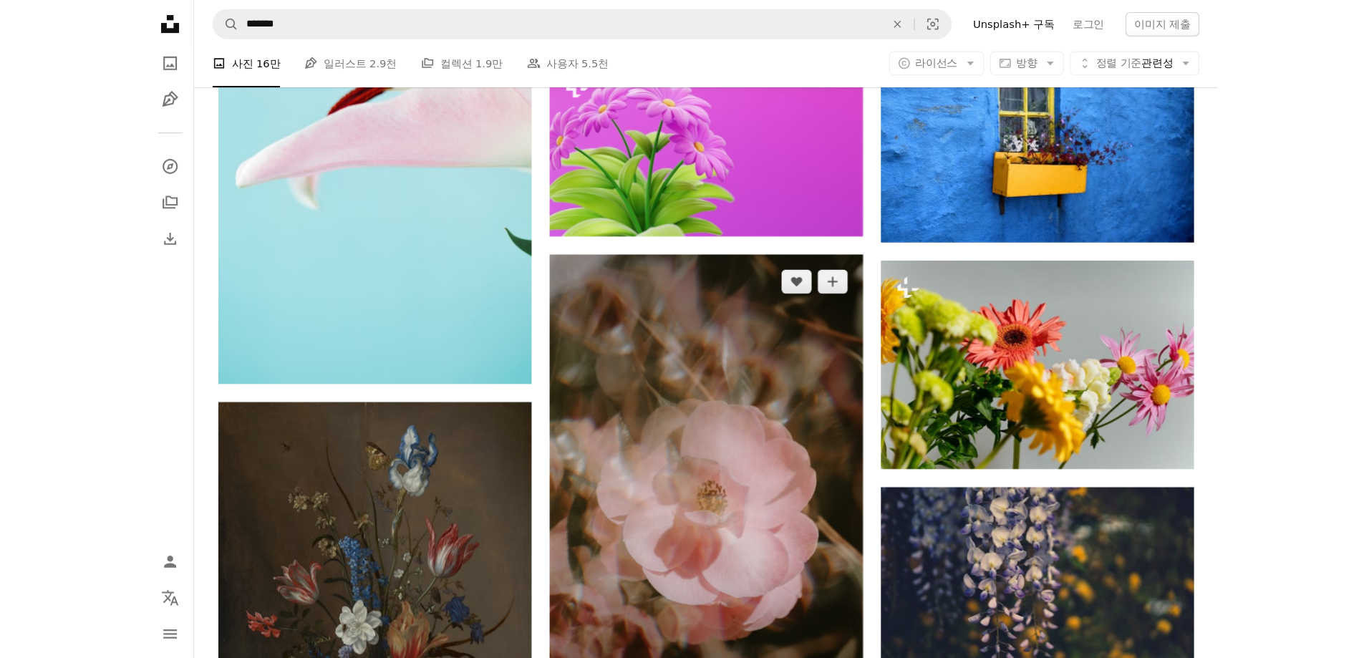
scroll to position [112967, 0]
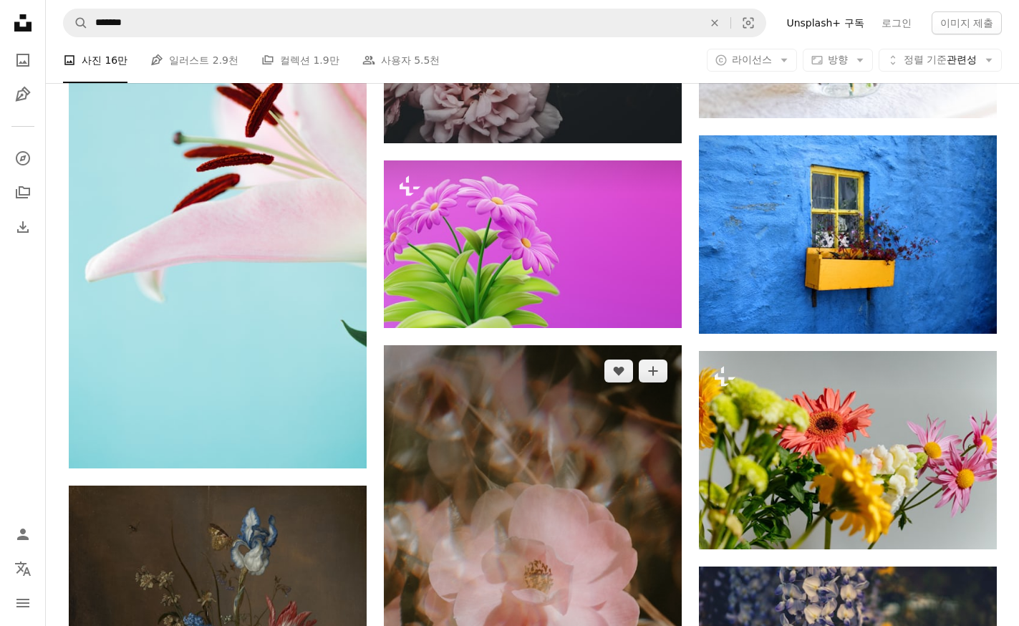
click at [521, 389] on img at bounding box center [533, 568] width 298 height 447
click at [532, 345] on img at bounding box center [533, 568] width 298 height 447
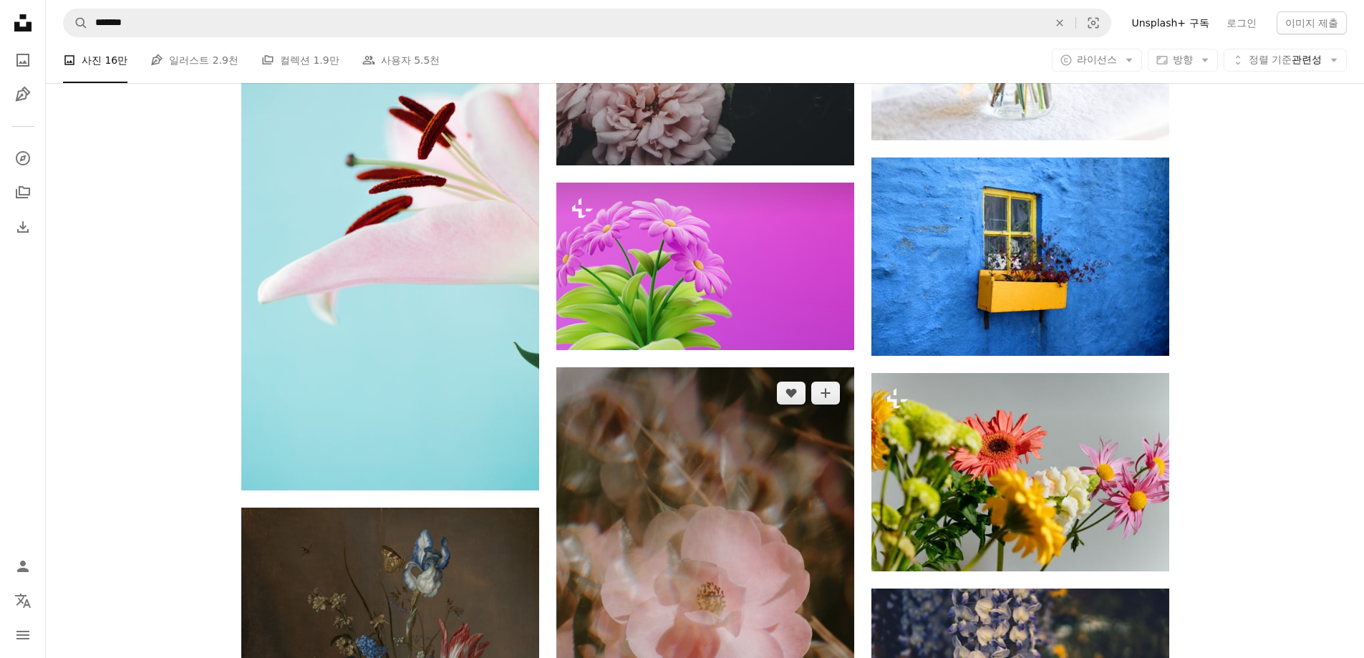
click at [735, 409] on img at bounding box center [705, 590] width 298 height 447
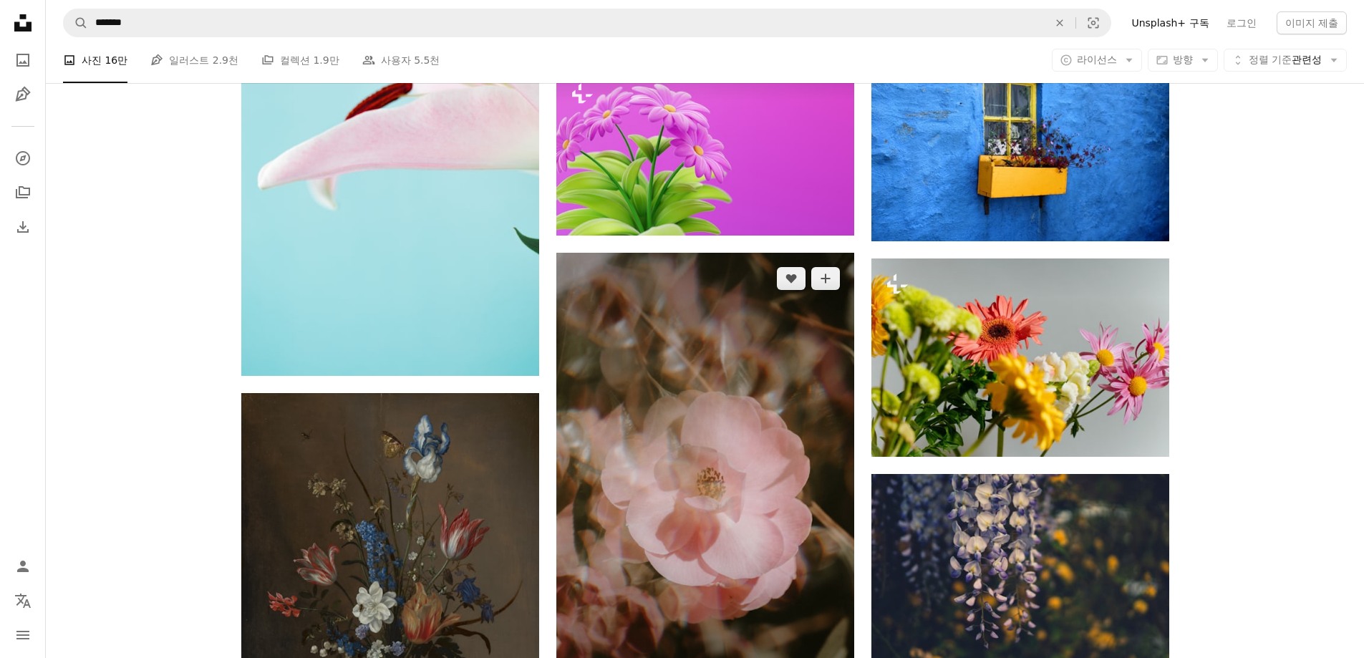
scroll to position [113110, 0]
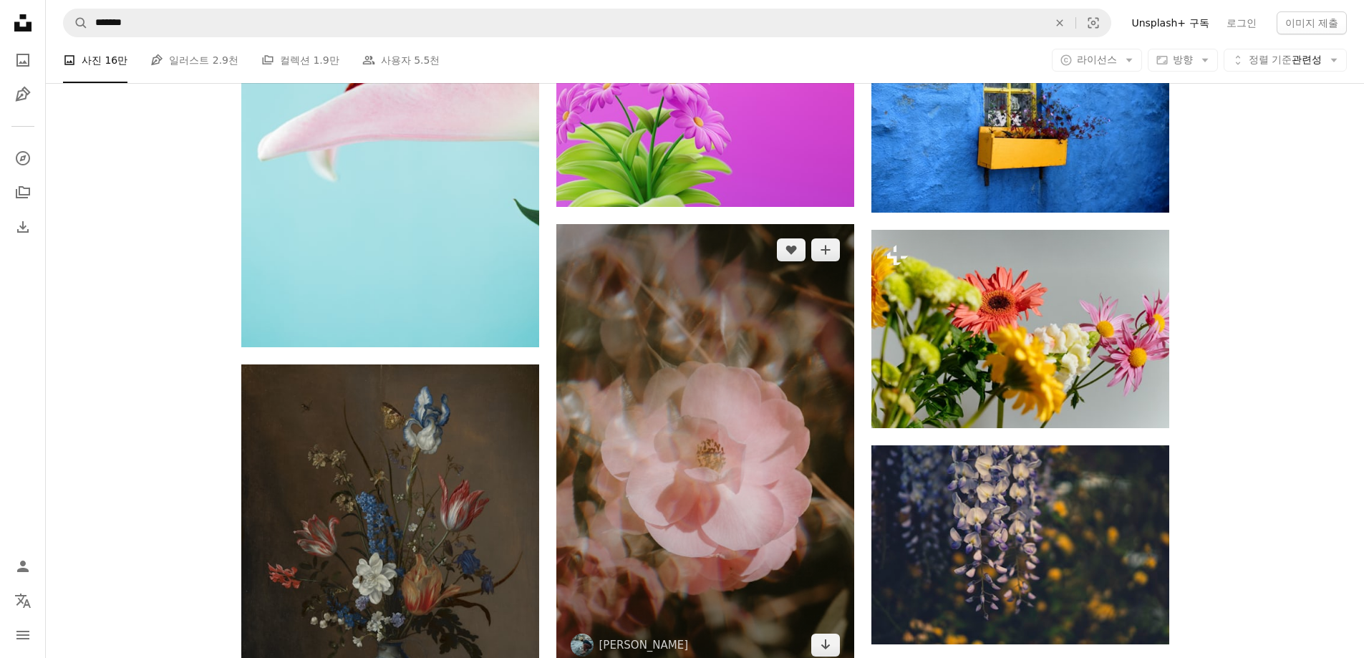
click at [586, 625] on img at bounding box center [582, 645] width 23 height 23
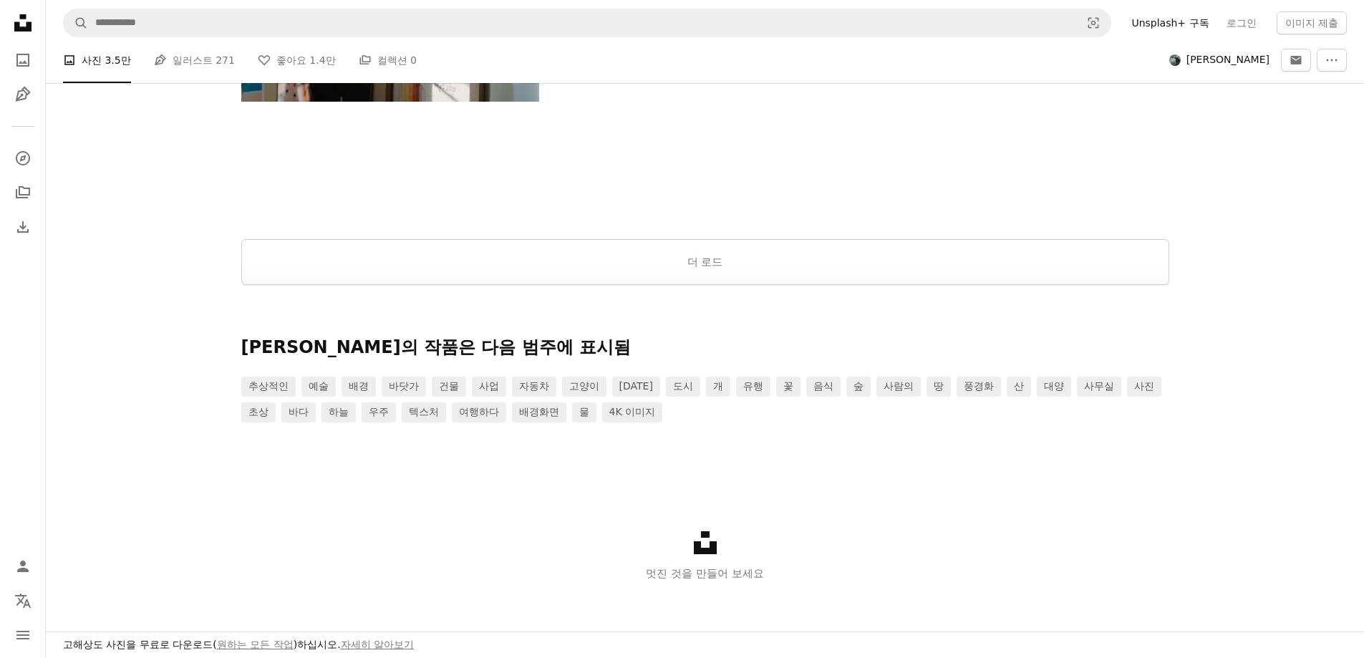
scroll to position [2730, 0]
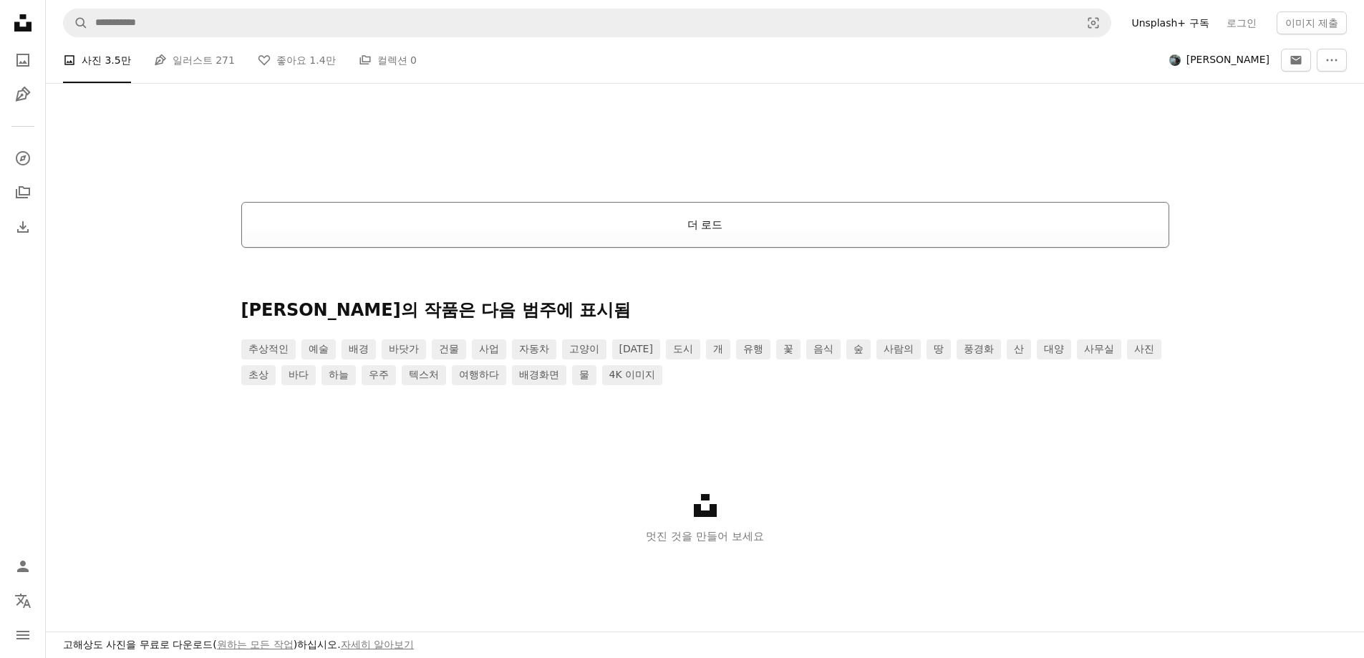
click at [700, 234] on button "더 로드" at bounding box center [705, 225] width 928 height 46
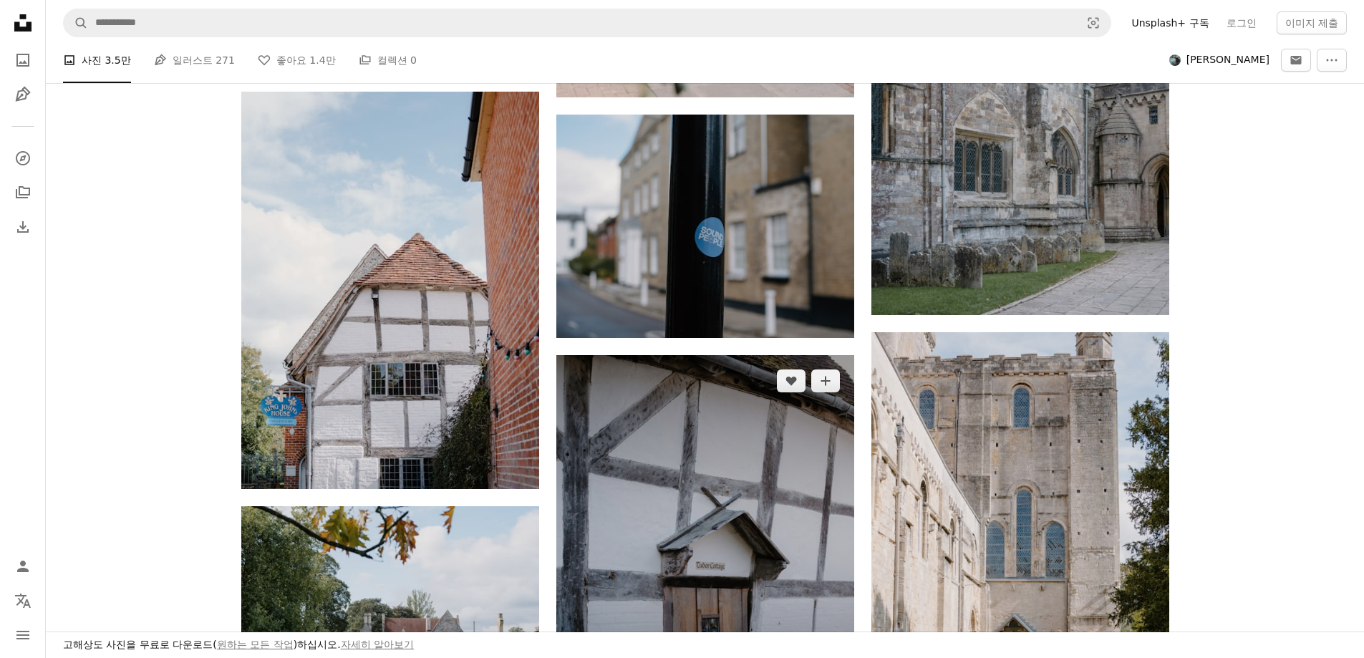
scroll to position [9963, 0]
